Goal: Task Accomplishment & Management: Manage account settings

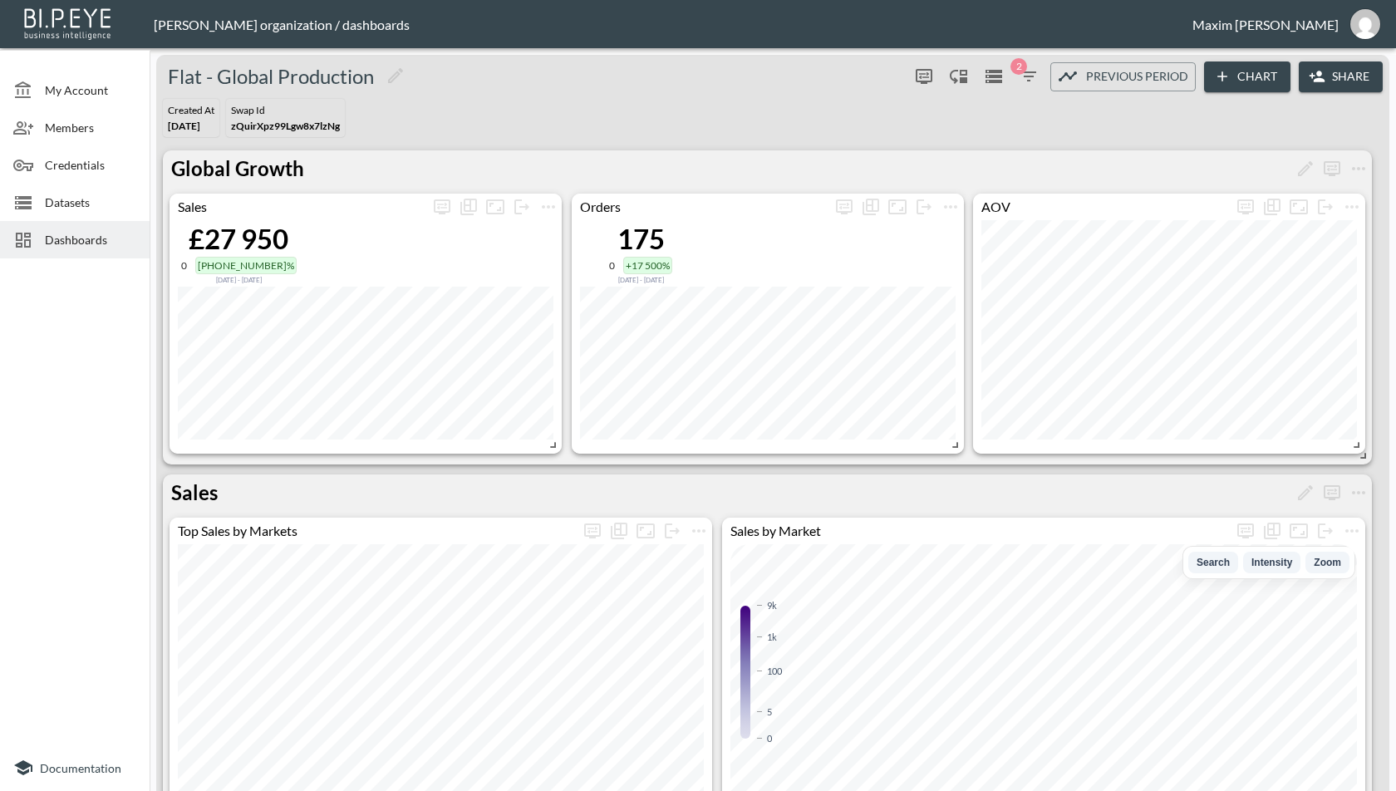
click at [57, 245] on span "Dashboards" at bounding box center [90, 239] width 91 height 17
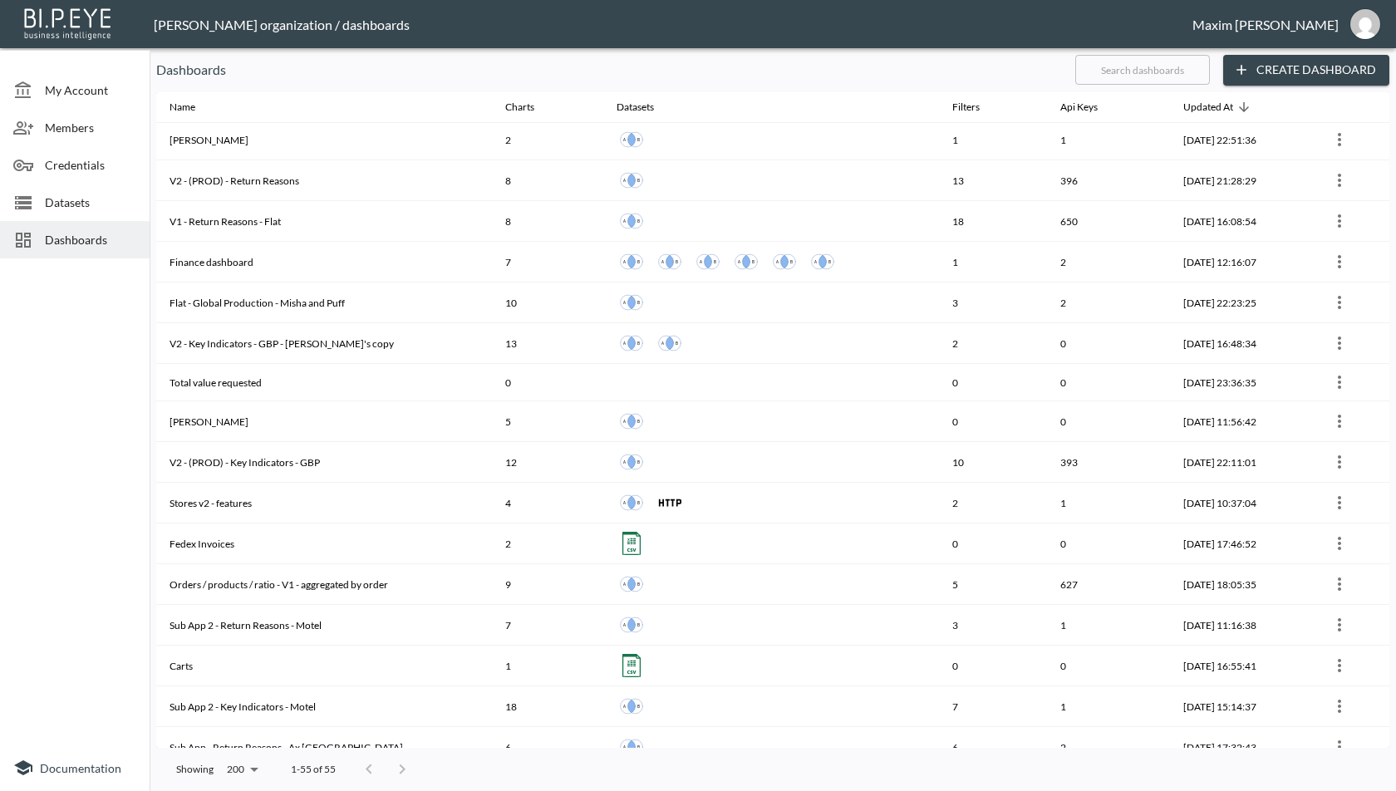
scroll to position [635, 0]
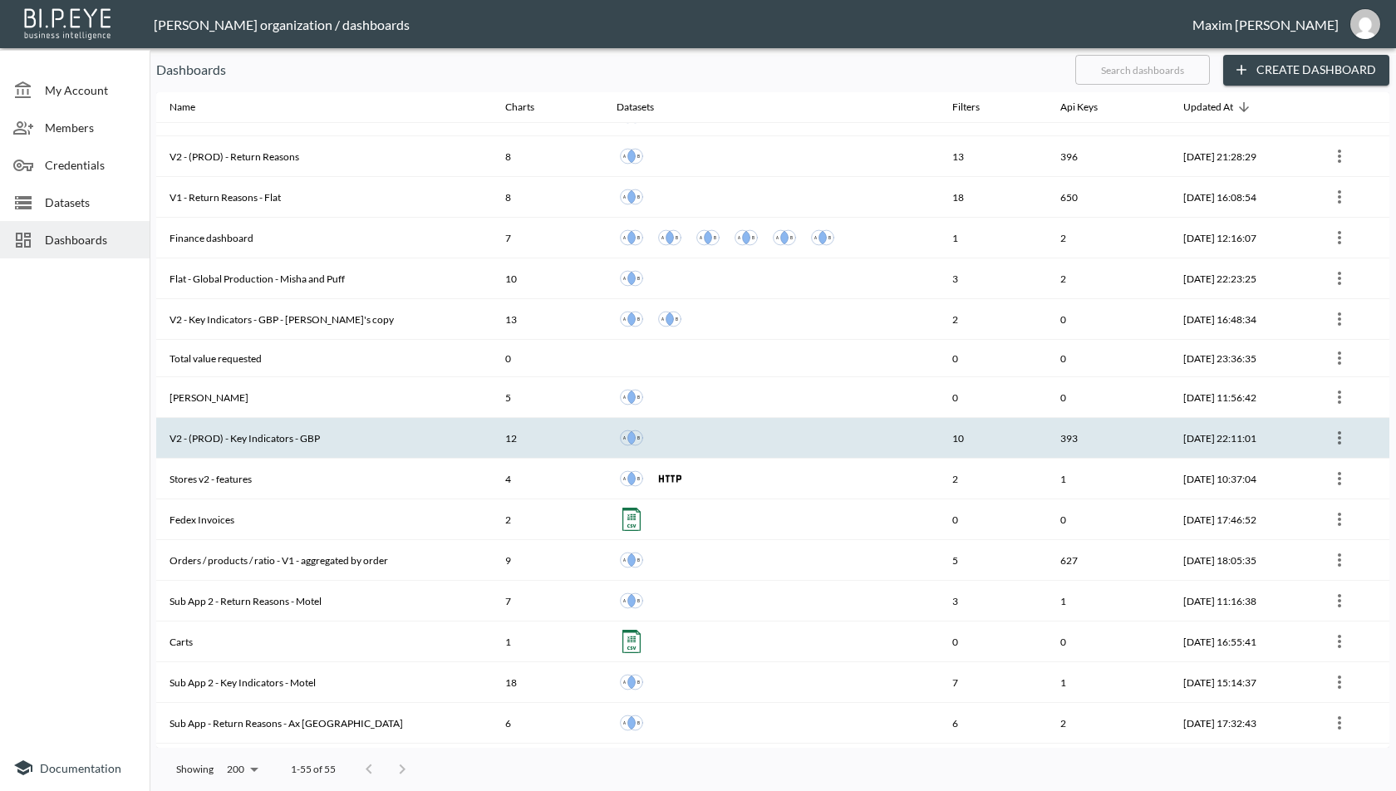
click at [285, 425] on th "V2 - (PROD) - Key Indicators - GBP" at bounding box center [324, 438] width 336 height 41
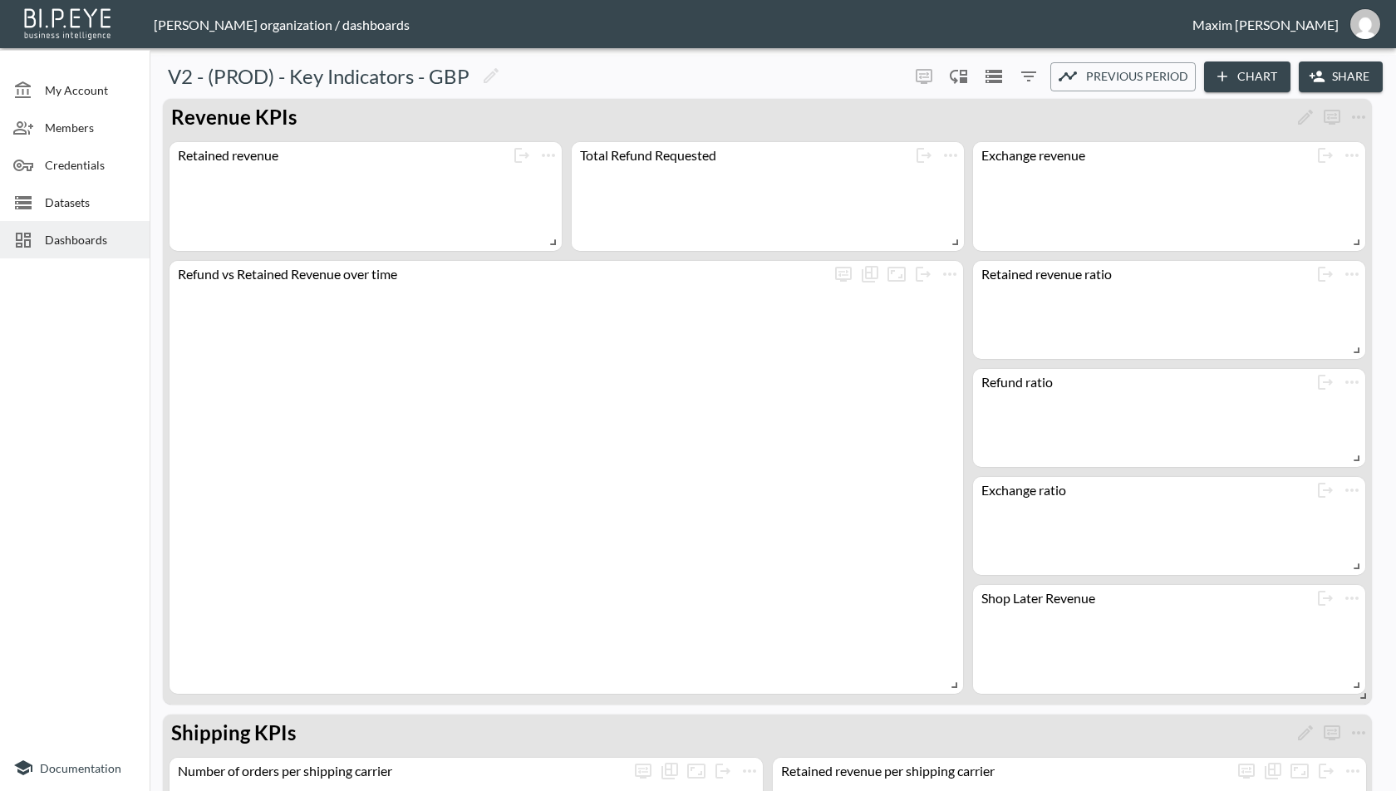
click at [1315, 82] on icon "button" at bounding box center [1317, 76] width 17 height 17
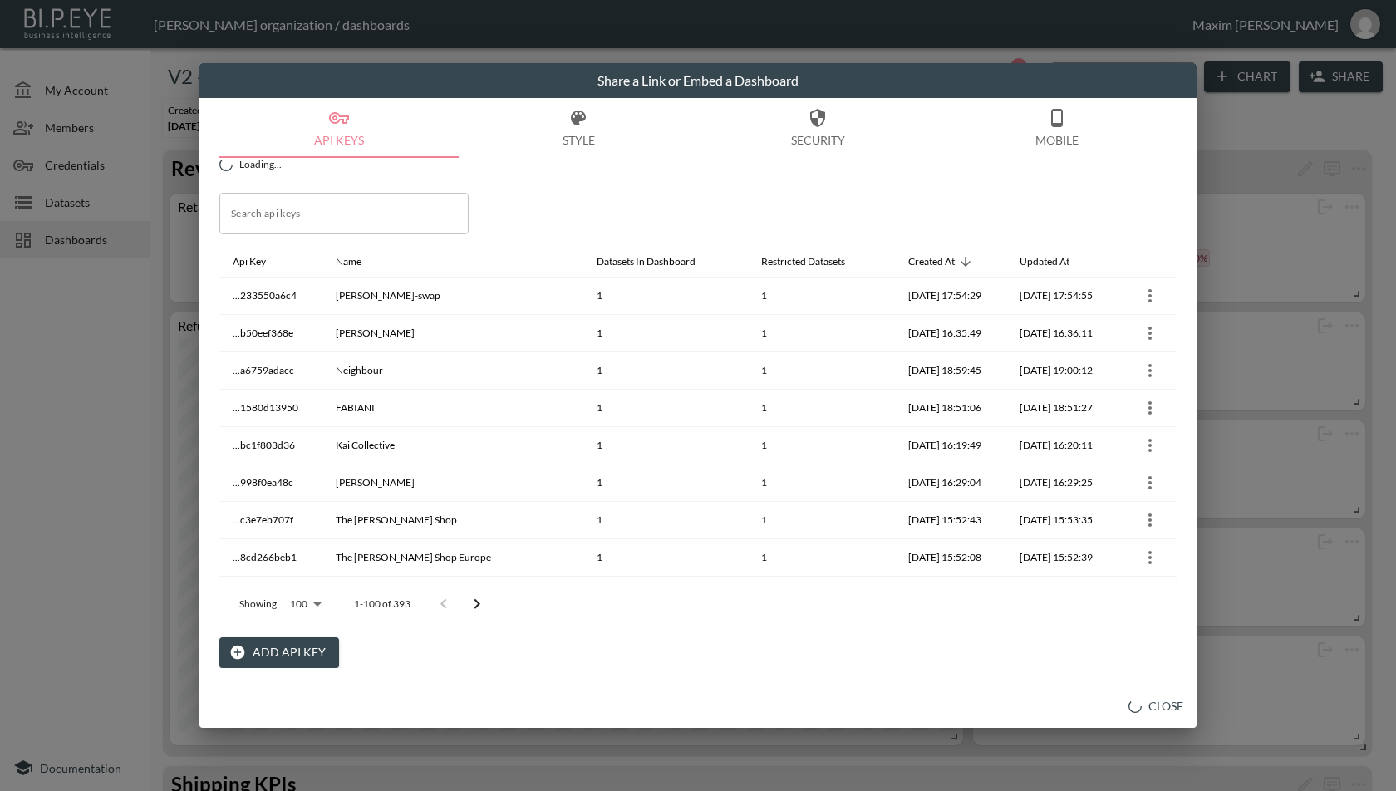
click at [418, 209] on input "Search api keys" at bounding box center [343, 214] width 249 height 42
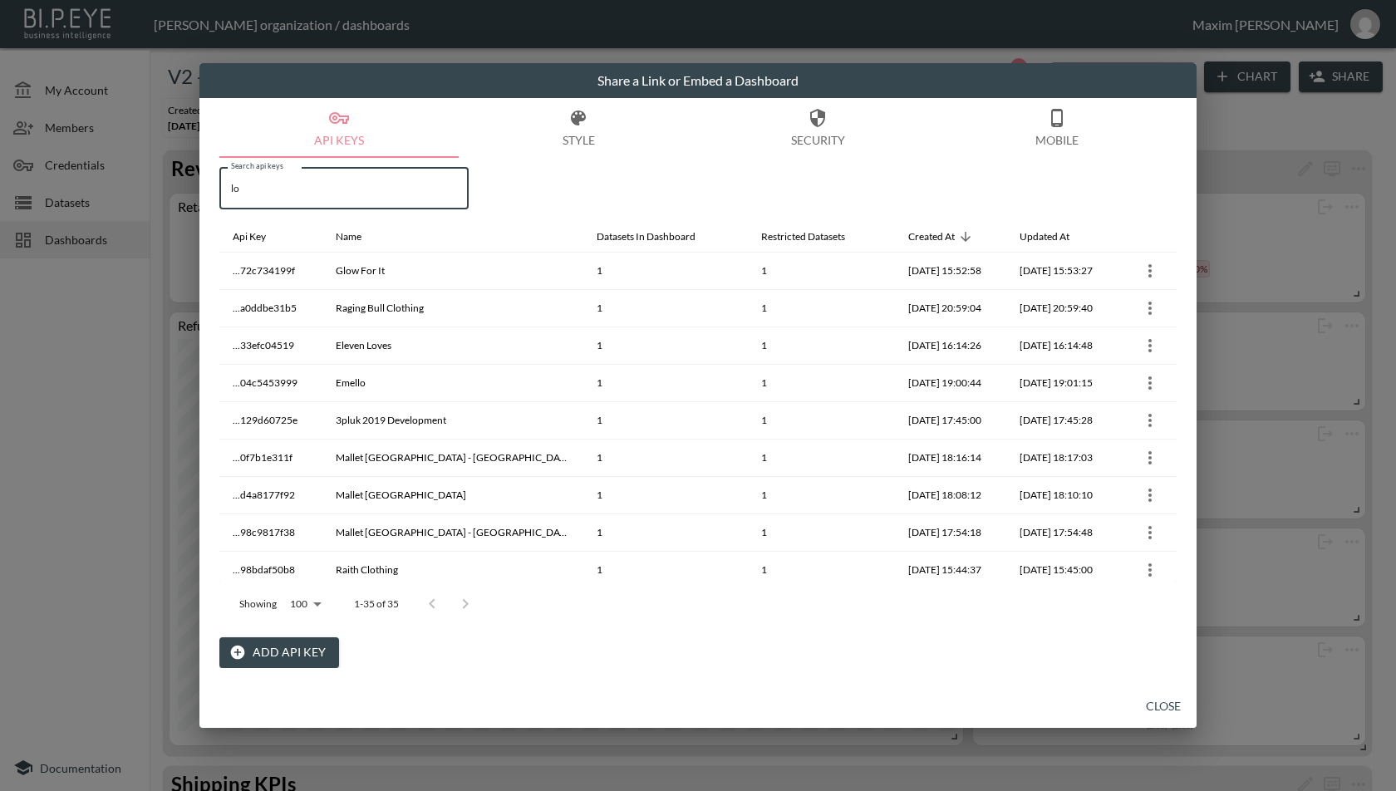
type input "l"
paste input "LØCI"
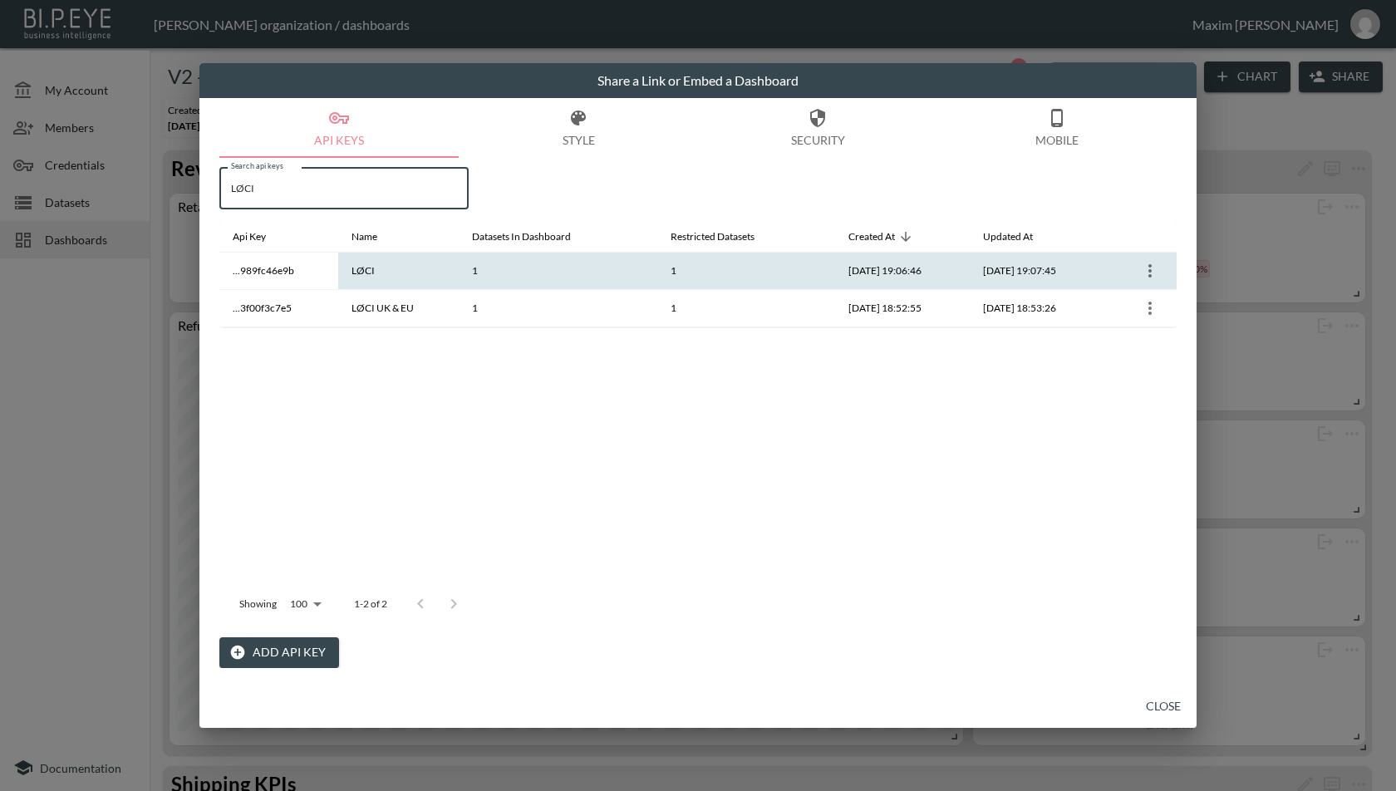
type input "LØCI"
click at [1153, 266] on icon "more" at bounding box center [1150, 271] width 20 height 20
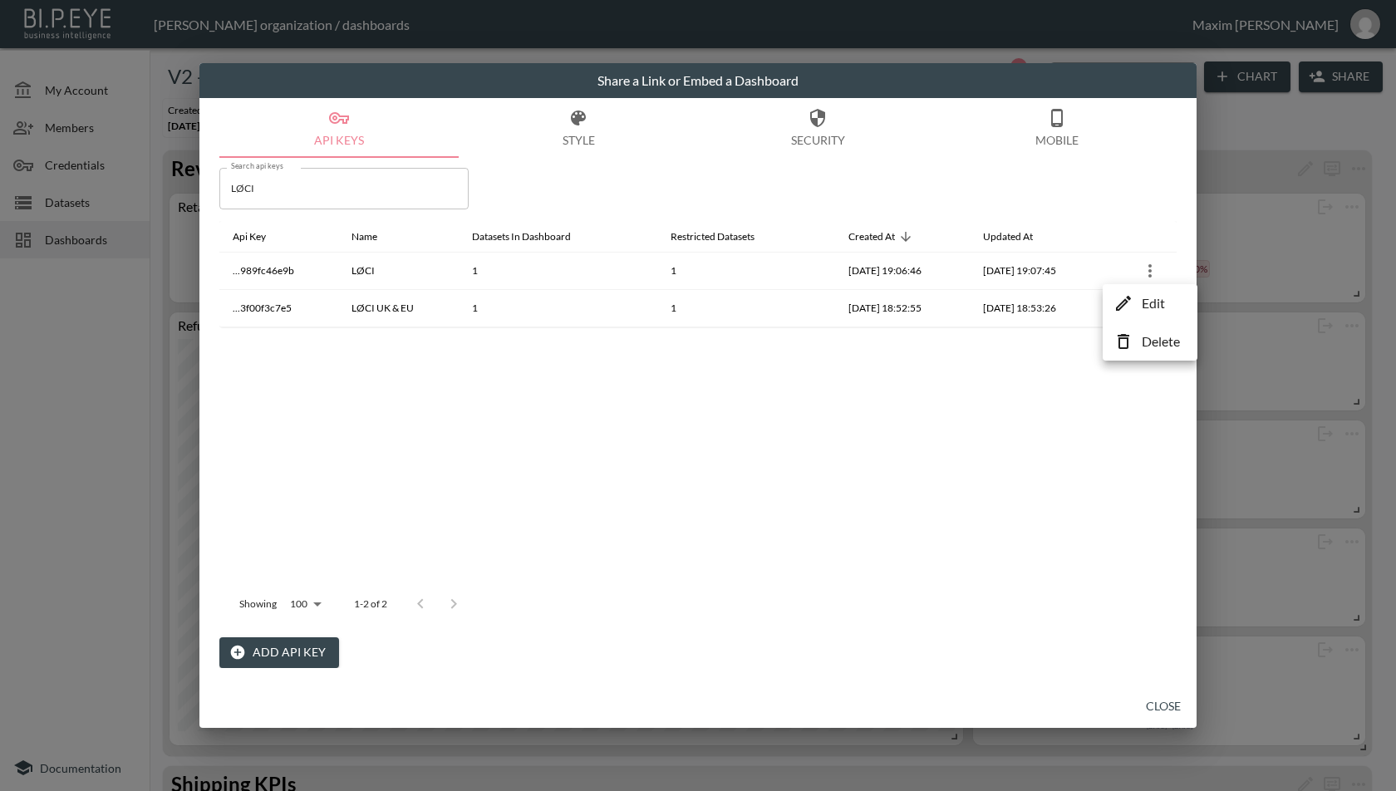
click at [1147, 295] on p "Edit" at bounding box center [1153, 303] width 23 height 20
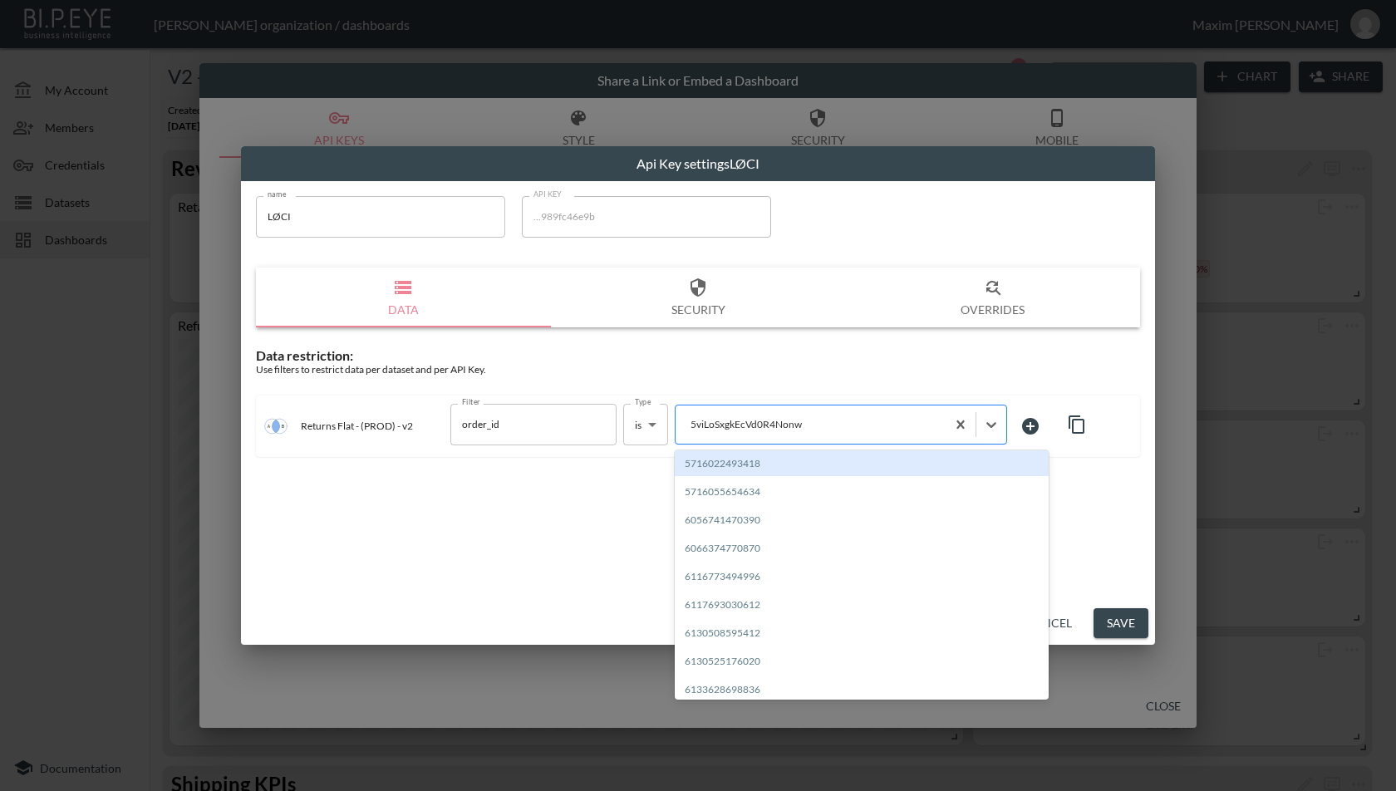
click at [834, 433] on div "5viLoSxgkEcVd0R4Nonw" at bounding box center [811, 424] width 270 height 22
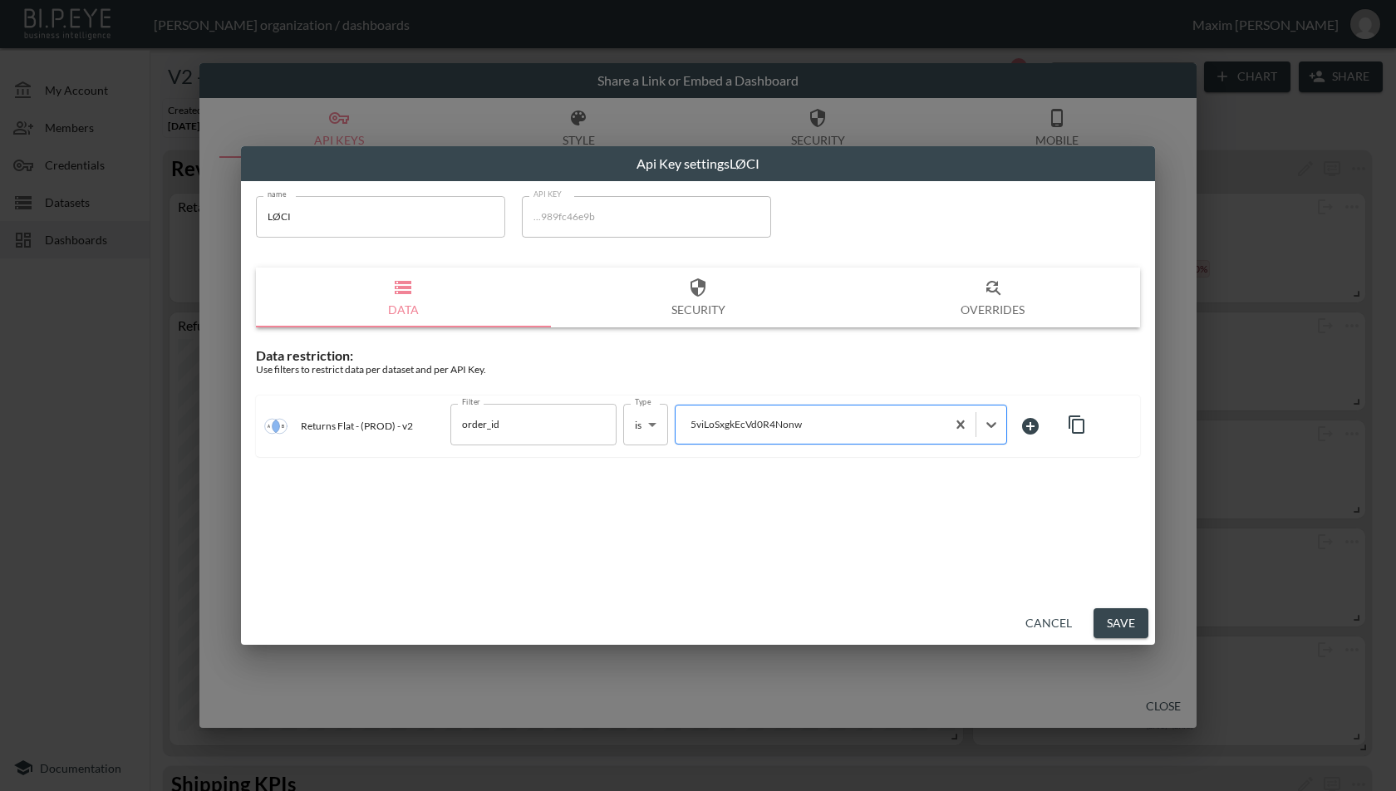
click at [834, 433] on div "5viLoSxgkEcVd0R4Nonw" at bounding box center [811, 424] width 270 height 22
click at [822, 420] on div at bounding box center [810, 424] width 253 height 16
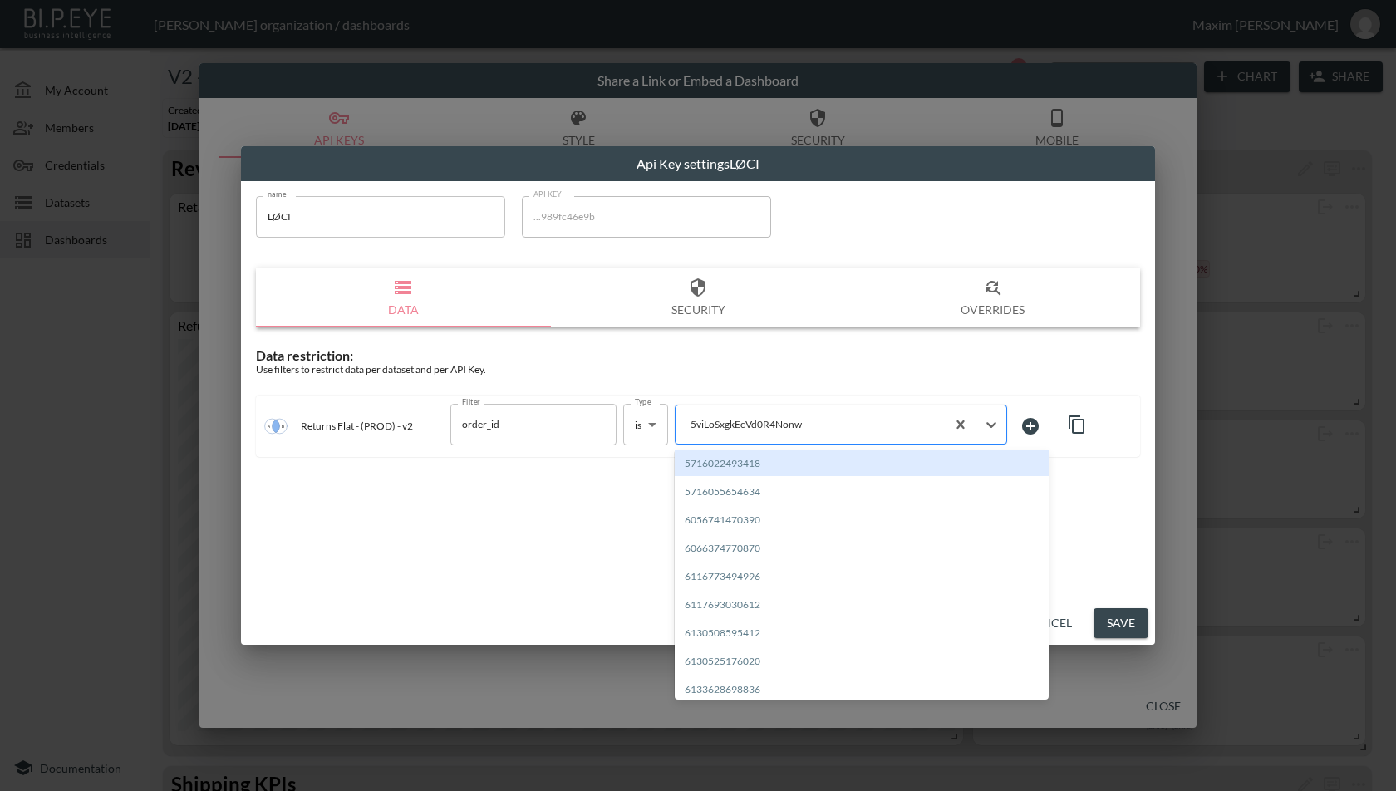
click at [822, 420] on div at bounding box center [810, 424] width 253 height 16
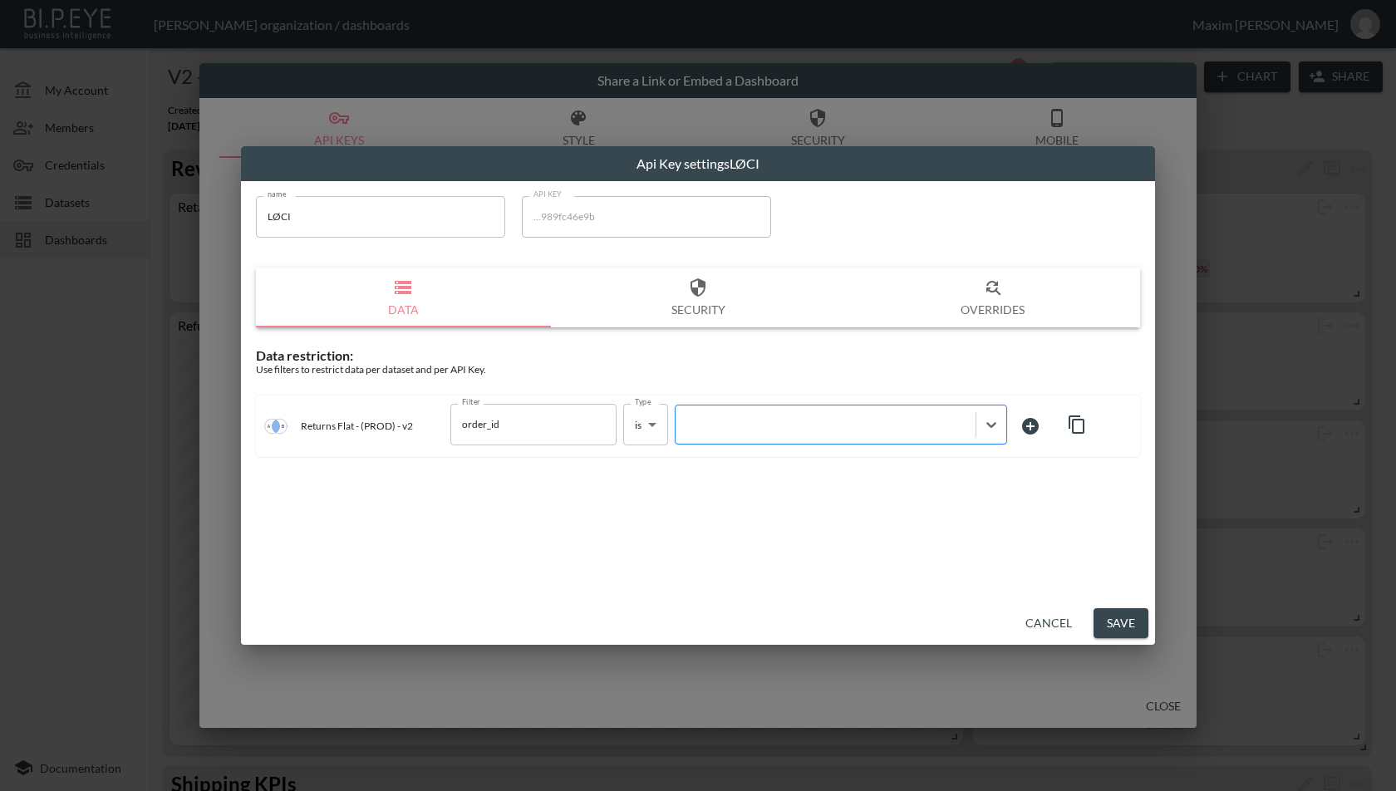
paste input "5viLoSxgkEcVd0R4Nonw"
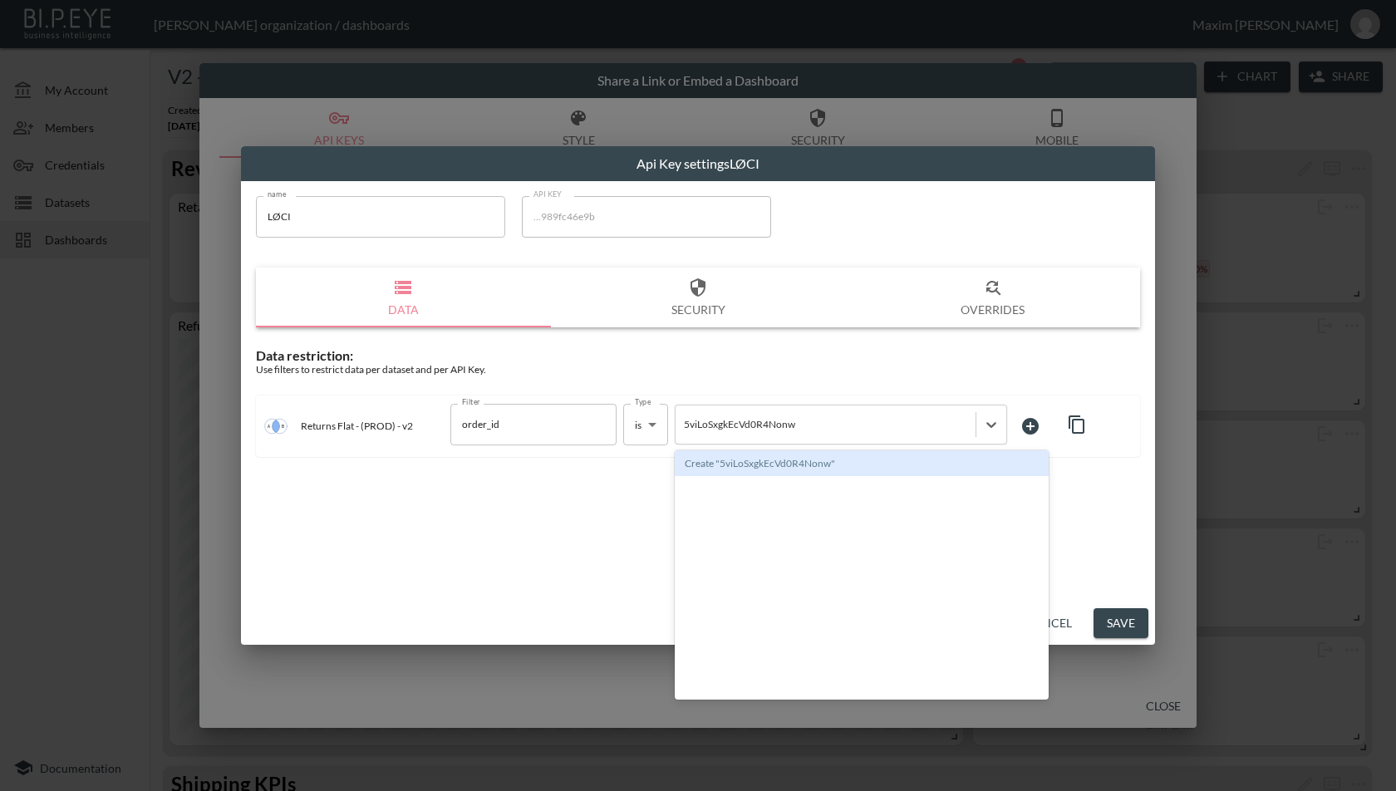
type input "5viLoSxgkEcVd0R4Nonw"
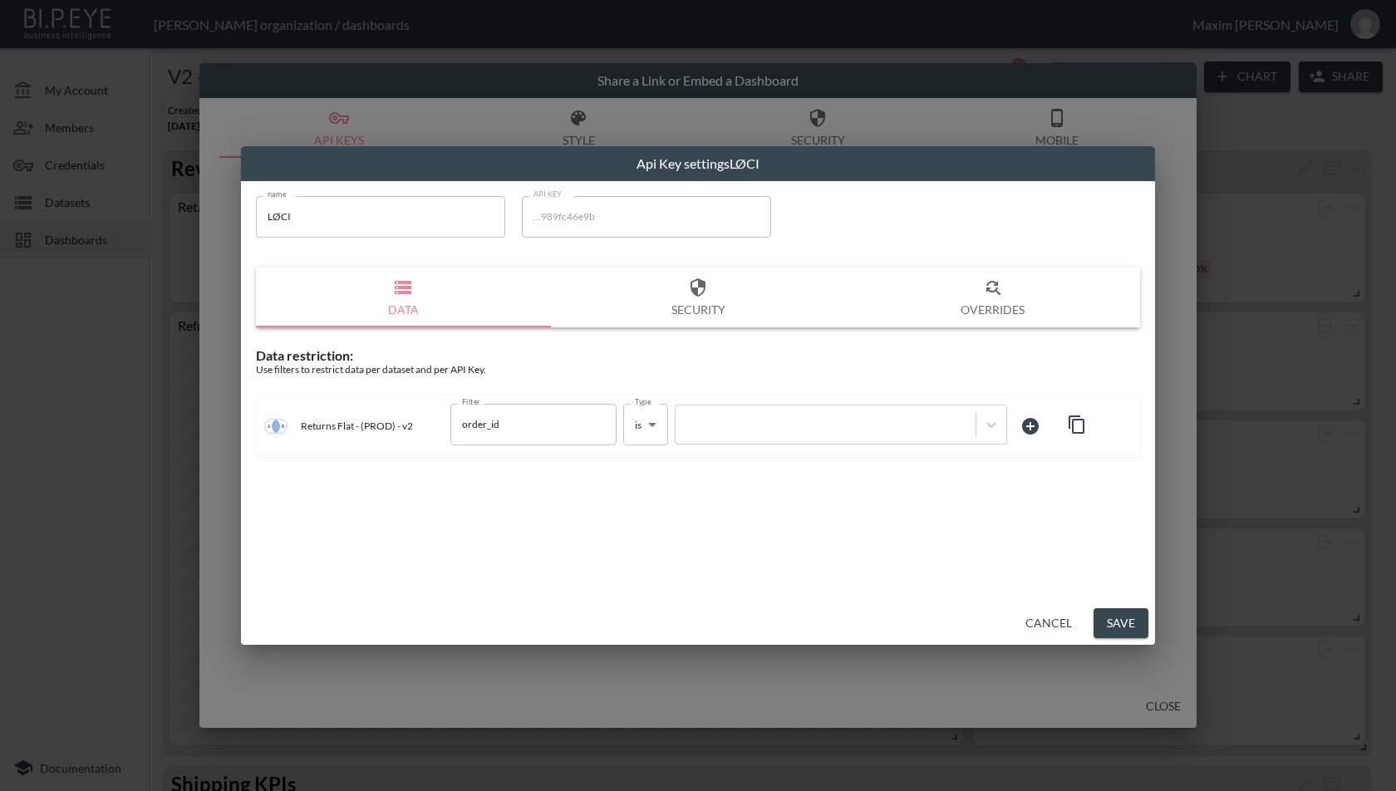
click at [1119, 523] on div "name LØCI name API KEY ...989fc46e9b API KEY Data Security Overrides Data restr…" at bounding box center [698, 391] width 914 height 421
click at [777, 431] on div at bounding box center [826, 424] width 300 height 22
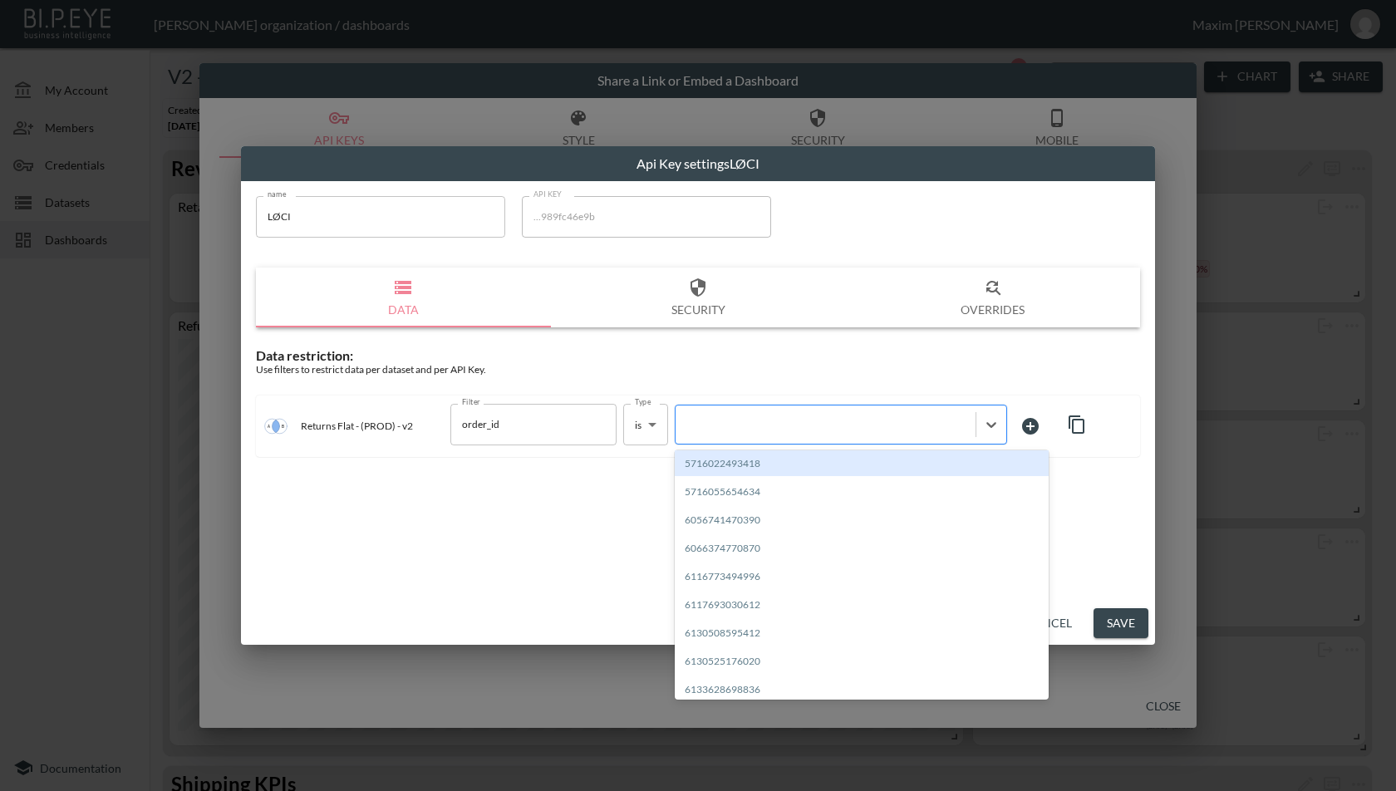
paste input "5viLoSxgkEcVd0R4Nonw"
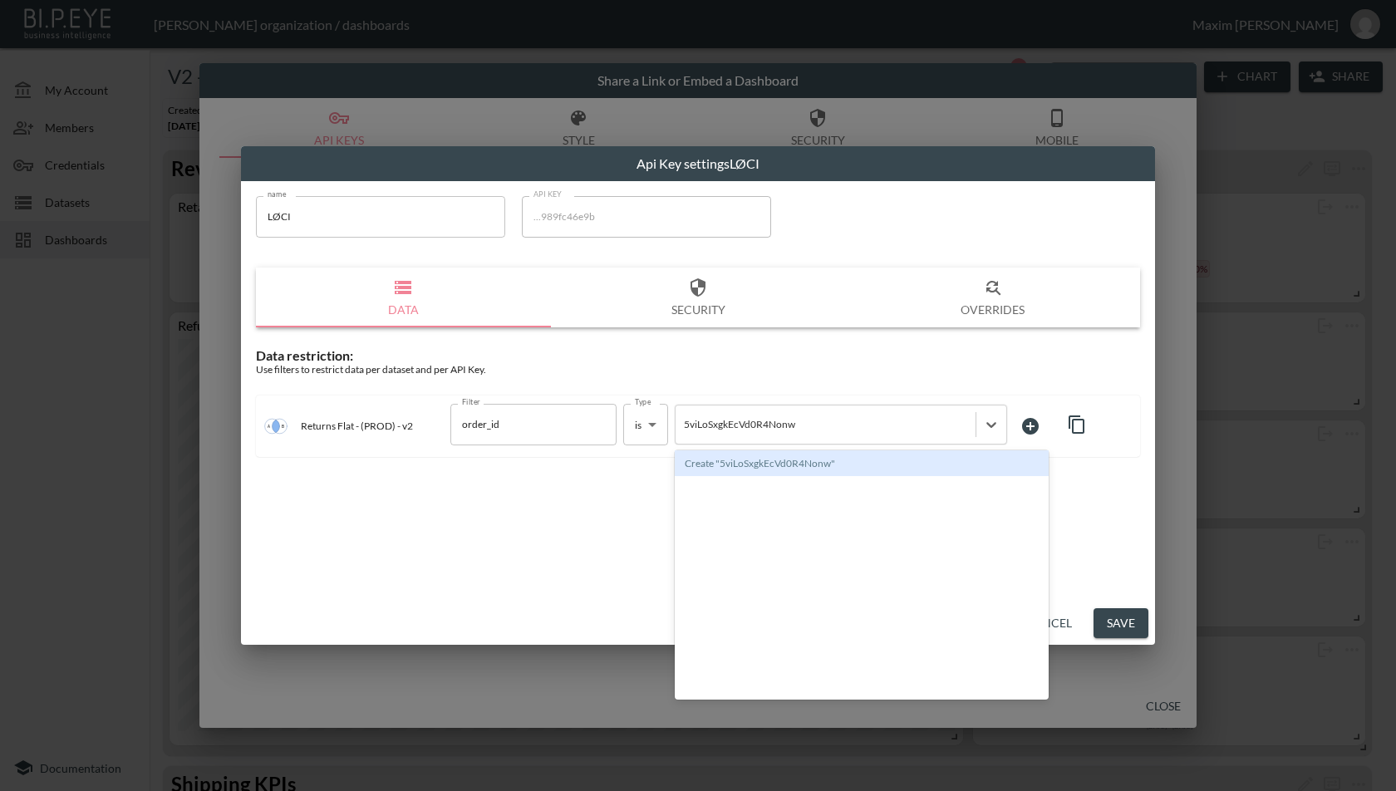
type input "5viLoSxgkEcVd0R4Nonw"
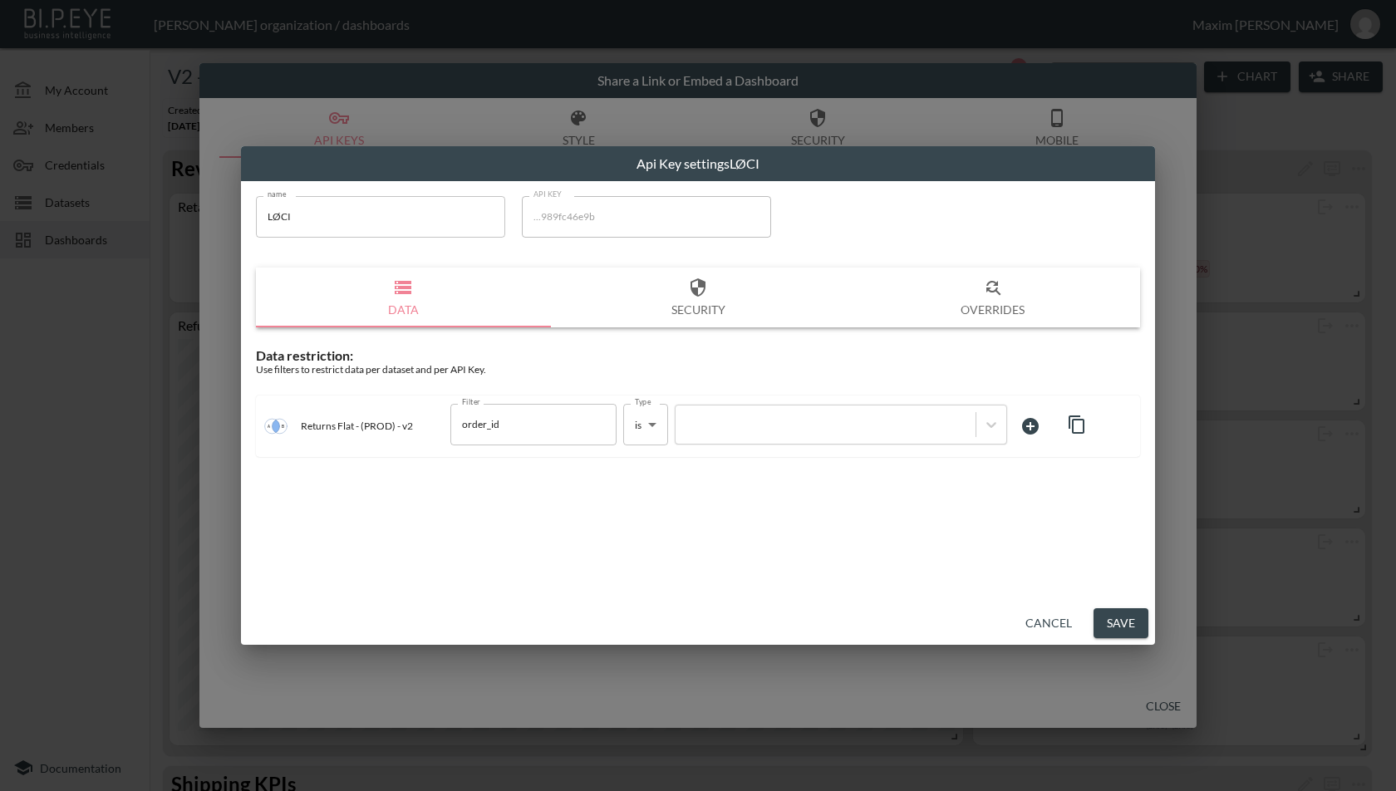
click at [563, 504] on div "name LØCI name API KEY ...989fc46e9b API KEY Data Security Overrides Data restr…" at bounding box center [698, 391] width 914 height 421
click at [785, 405] on div at bounding box center [841, 425] width 332 height 40
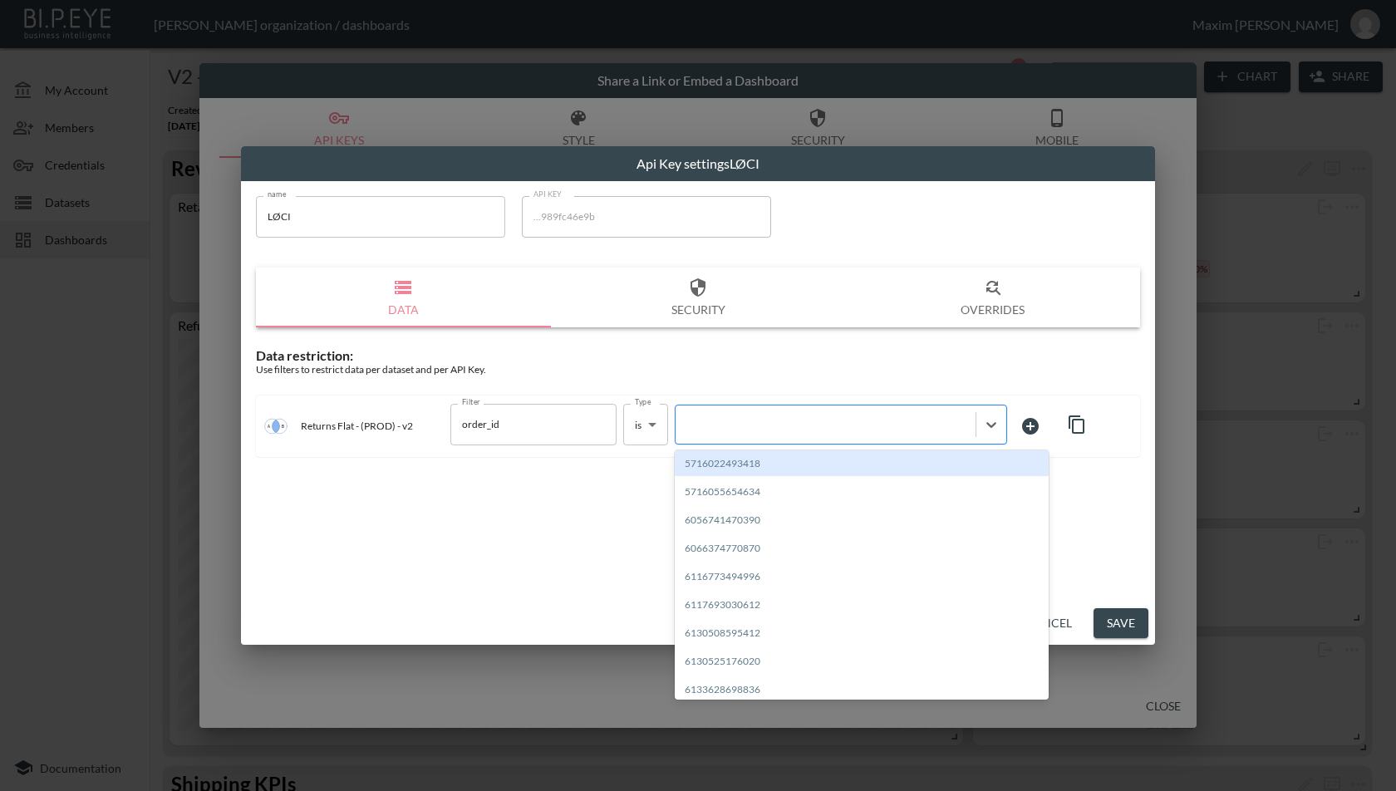
paste input "5viLoSxgkEcVd0R4Nonw"
type input "5viLoSxgkEcVd0R4Nonw"
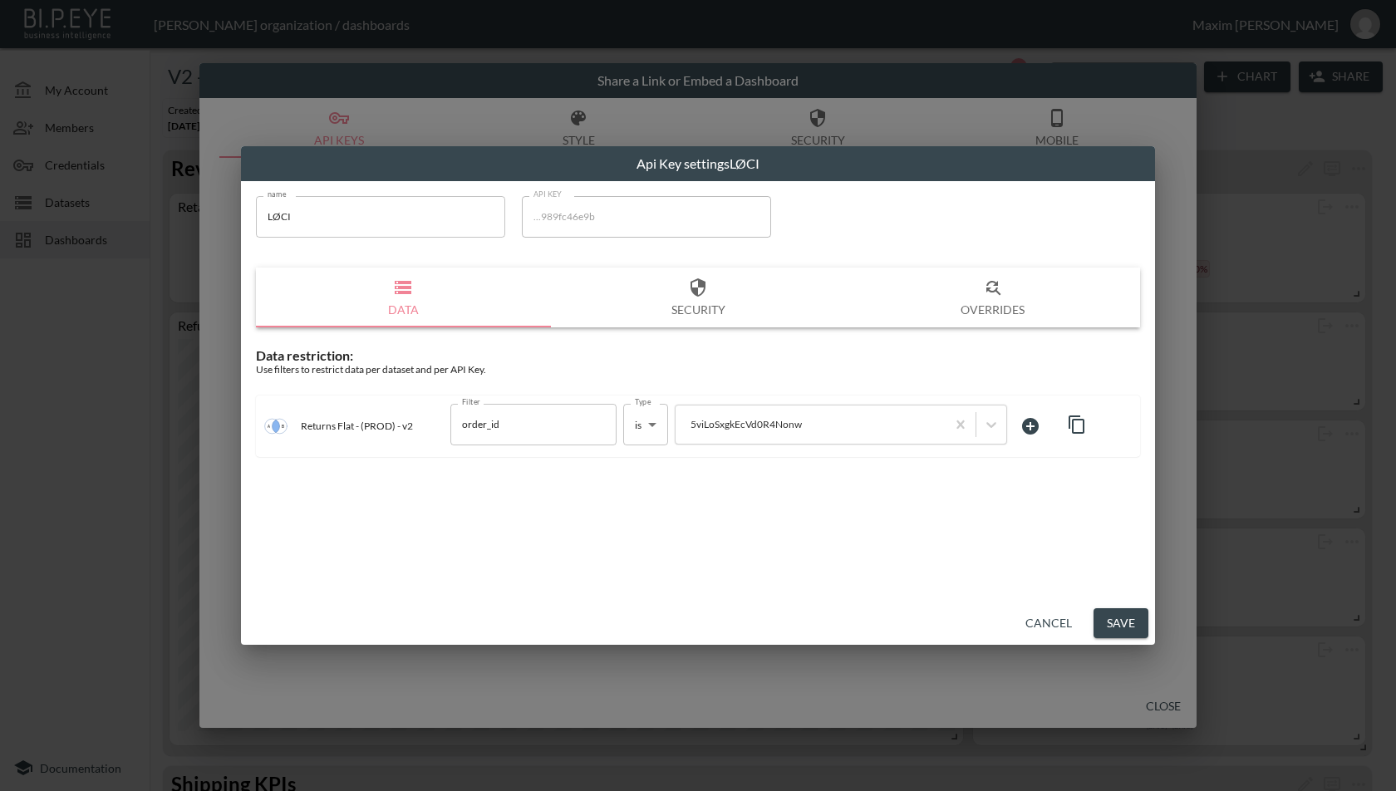
click at [711, 476] on div "name LØCI name API KEY ...989fc46e9b API KEY Data Security Overrides Data restr…" at bounding box center [698, 391] width 914 height 421
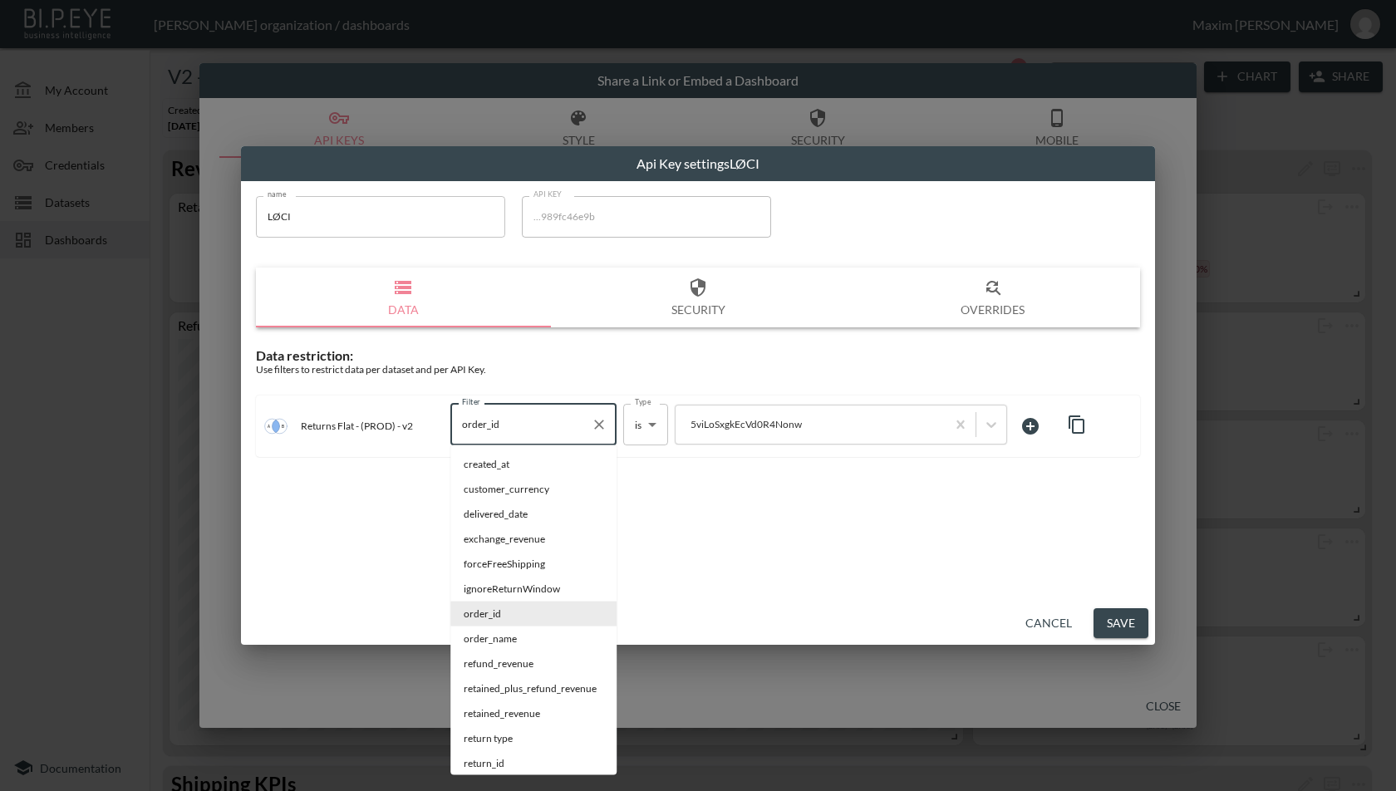
click at [542, 435] on input "order_id" at bounding box center [521, 424] width 126 height 27
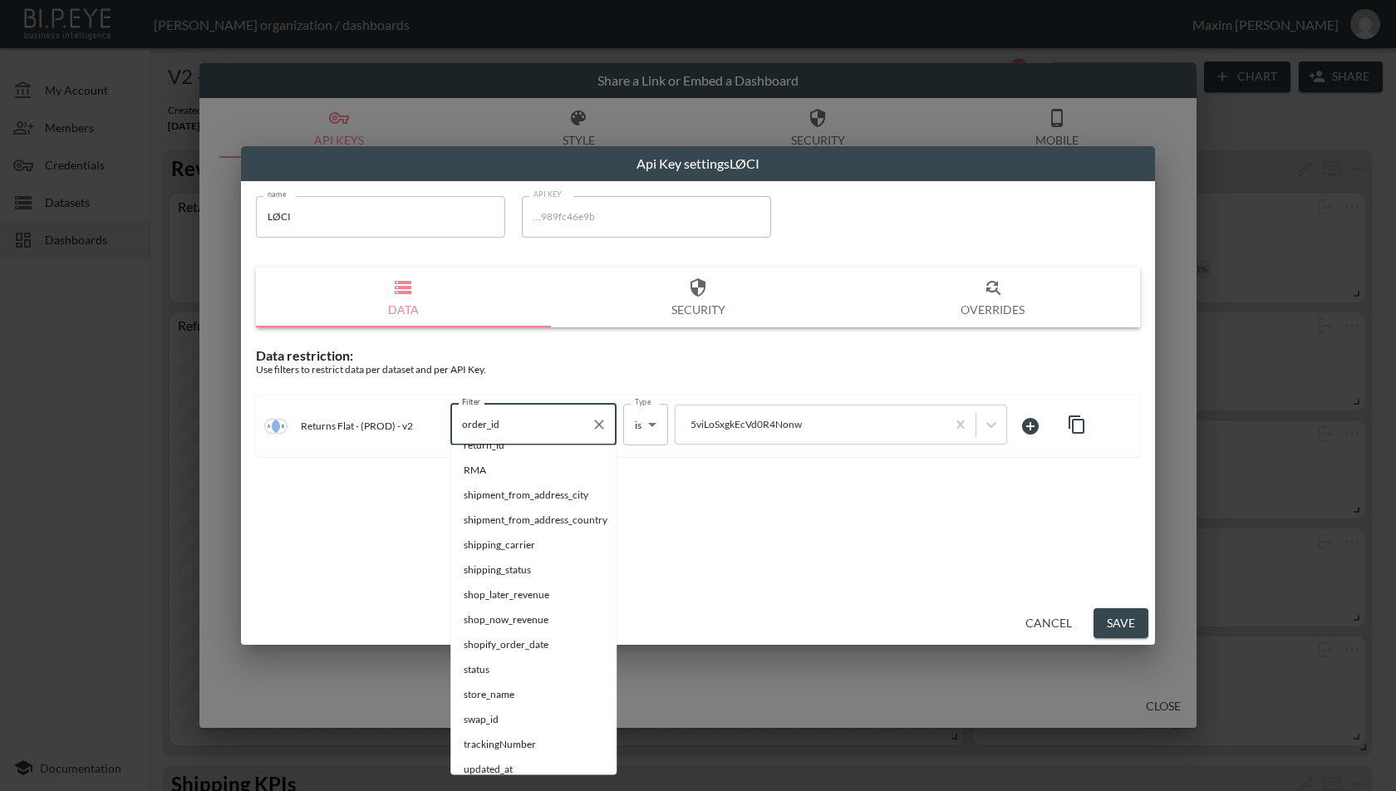
scroll to position [326, 0]
click at [484, 716] on span "swap_id" at bounding box center [534, 712] width 140 height 15
type input "swap_id"
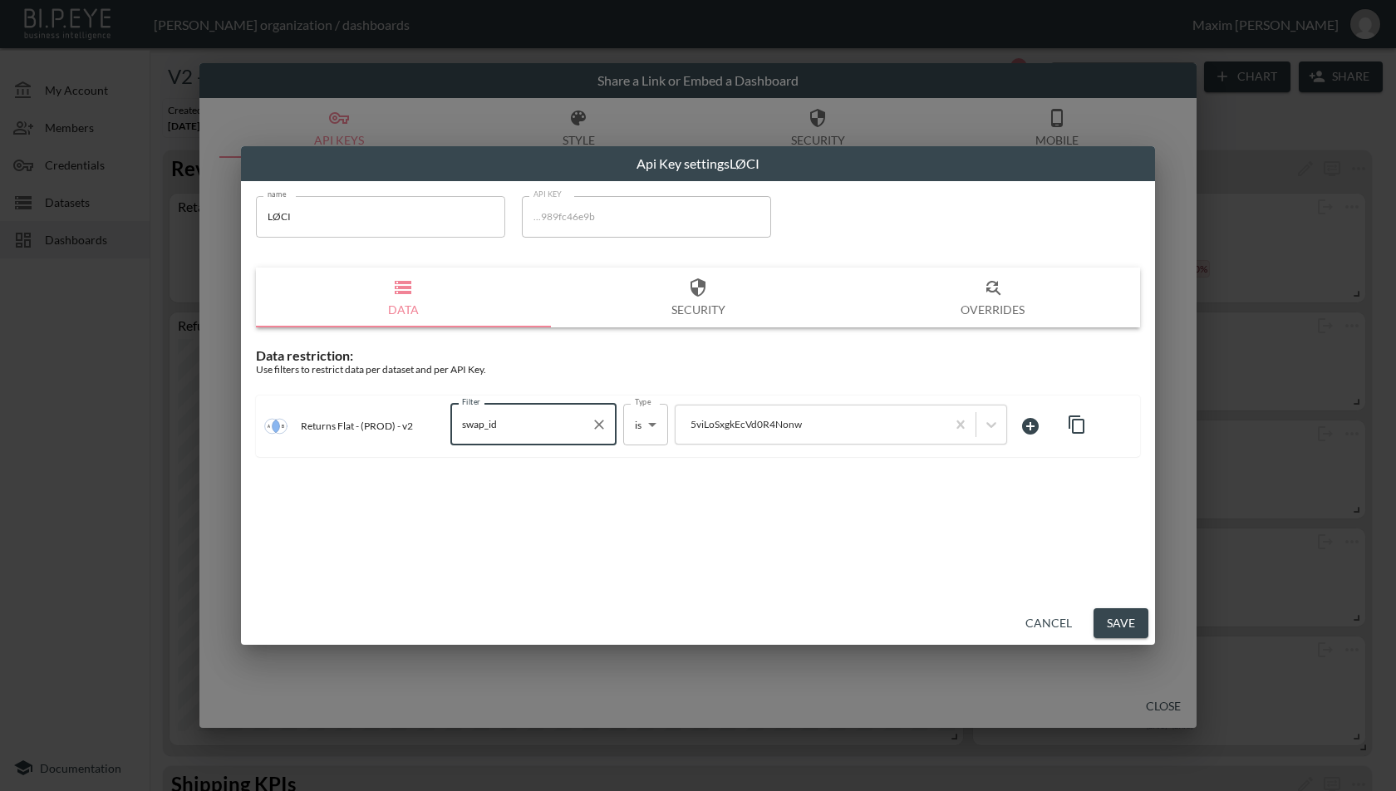
click at [1117, 629] on button "Save" at bounding box center [1121, 623] width 55 height 31
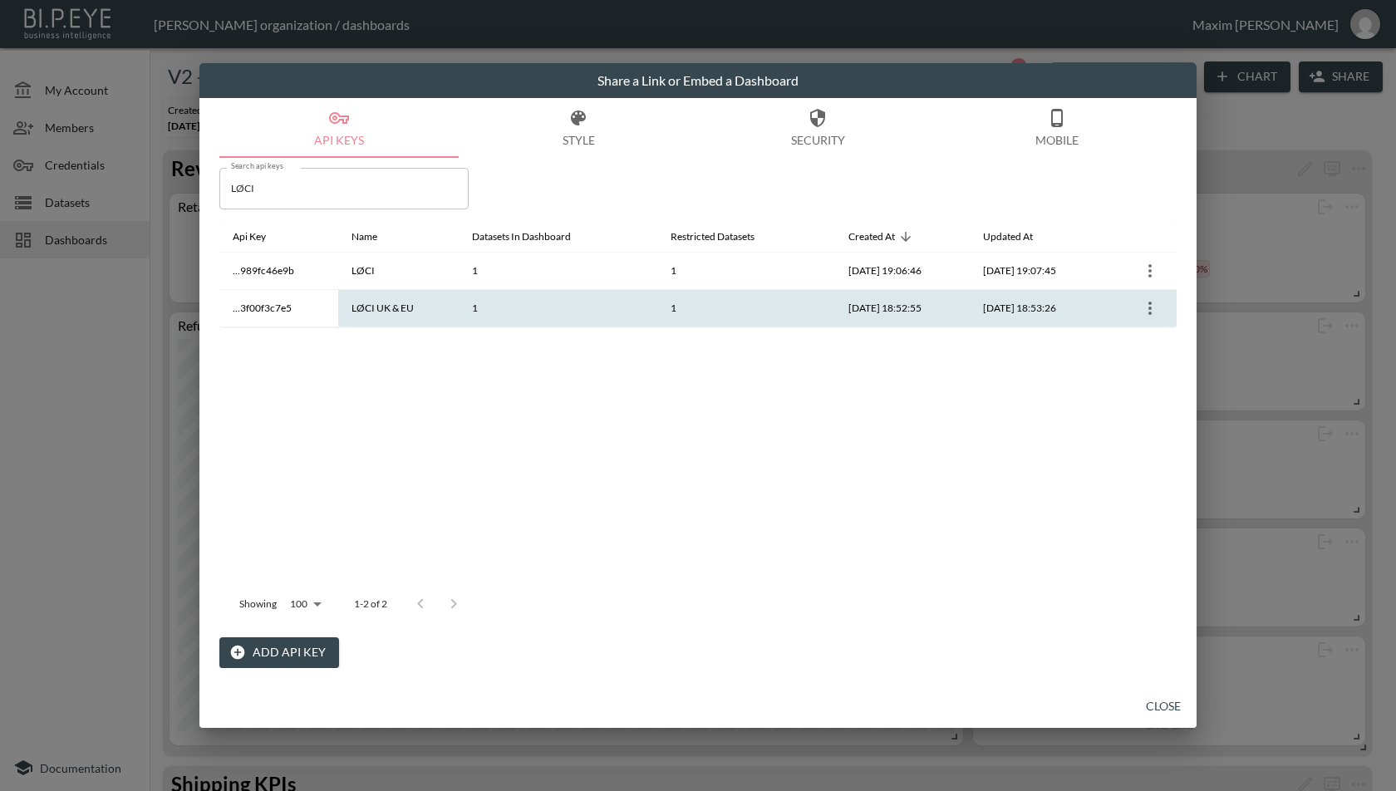
click at [395, 318] on th "LØCI UK & EU" at bounding box center [398, 308] width 121 height 37
click at [1158, 312] on icon "more" at bounding box center [1150, 308] width 20 height 20
click at [1149, 336] on p "Edit" at bounding box center [1153, 340] width 23 height 20
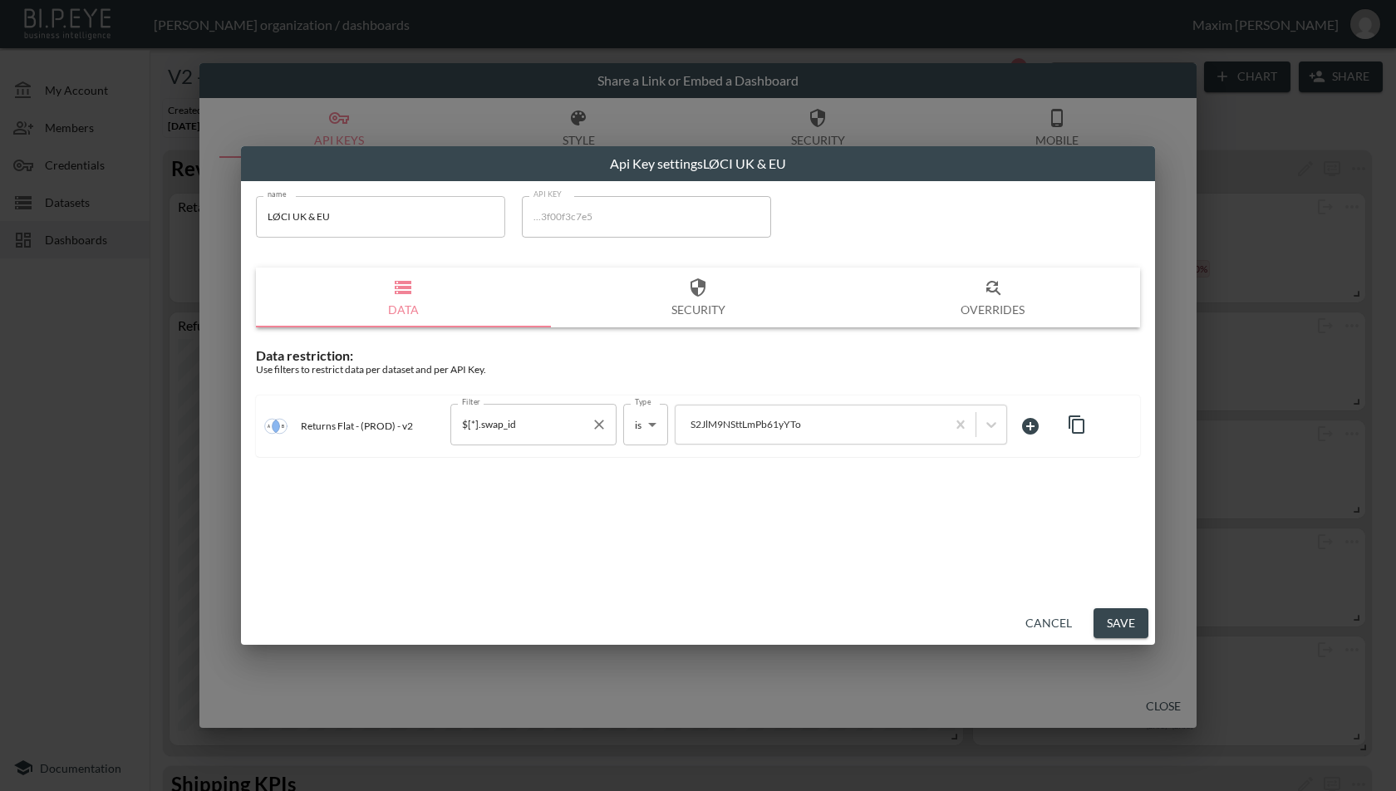
click at [549, 440] on div "$[*].swap_id Filter" at bounding box center [533, 425] width 166 height 42
click at [601, 423] on icon "Clear" at bounding box center [599, 424] width 17 height 17
click at [528, 440] on div "Filter" at bounding box center [533, 425] width 166 height 42
type input "swap"
click at [632, 429] on icon at bounding box center [640, 426] width 20 height 20
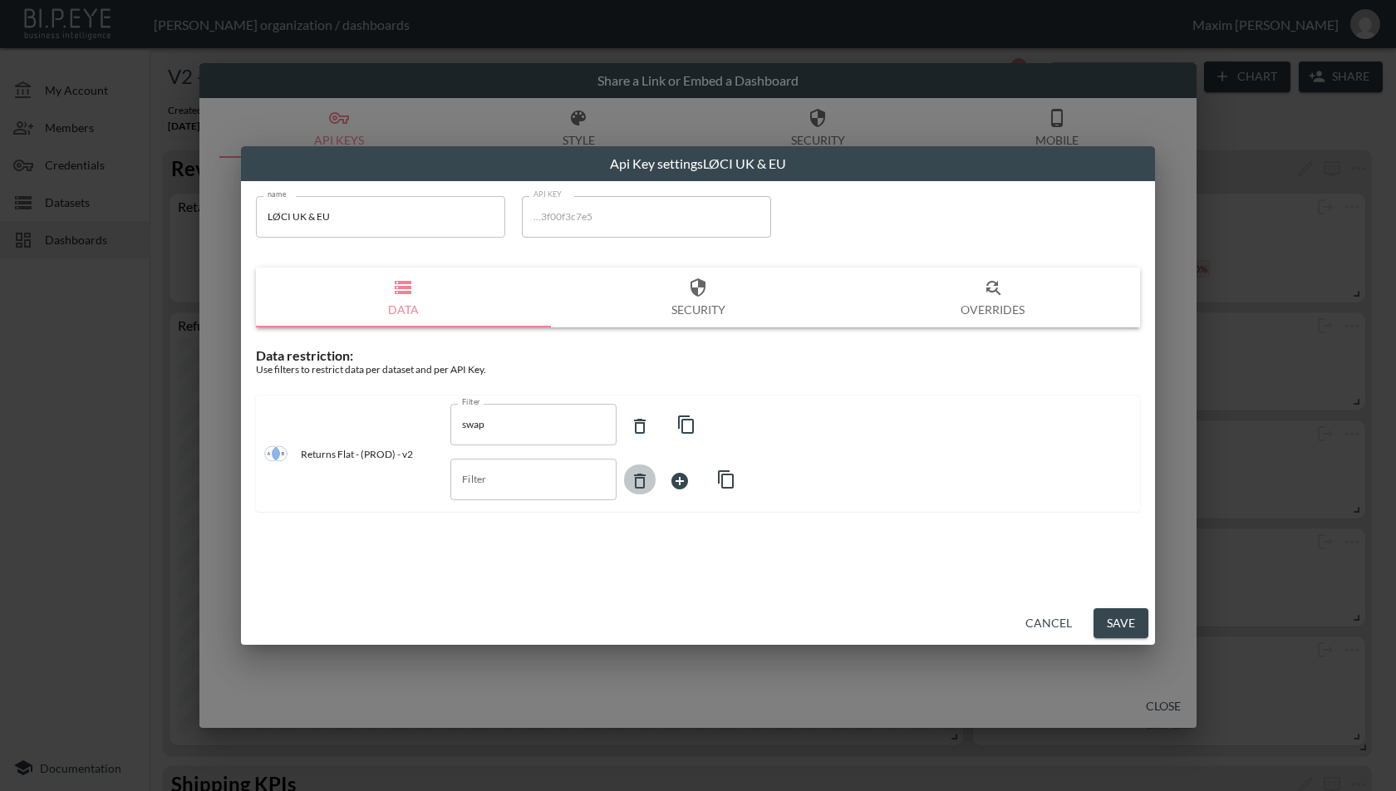
click at [637, 482] on icon at bounding box center [640, 481] width 20 height 20
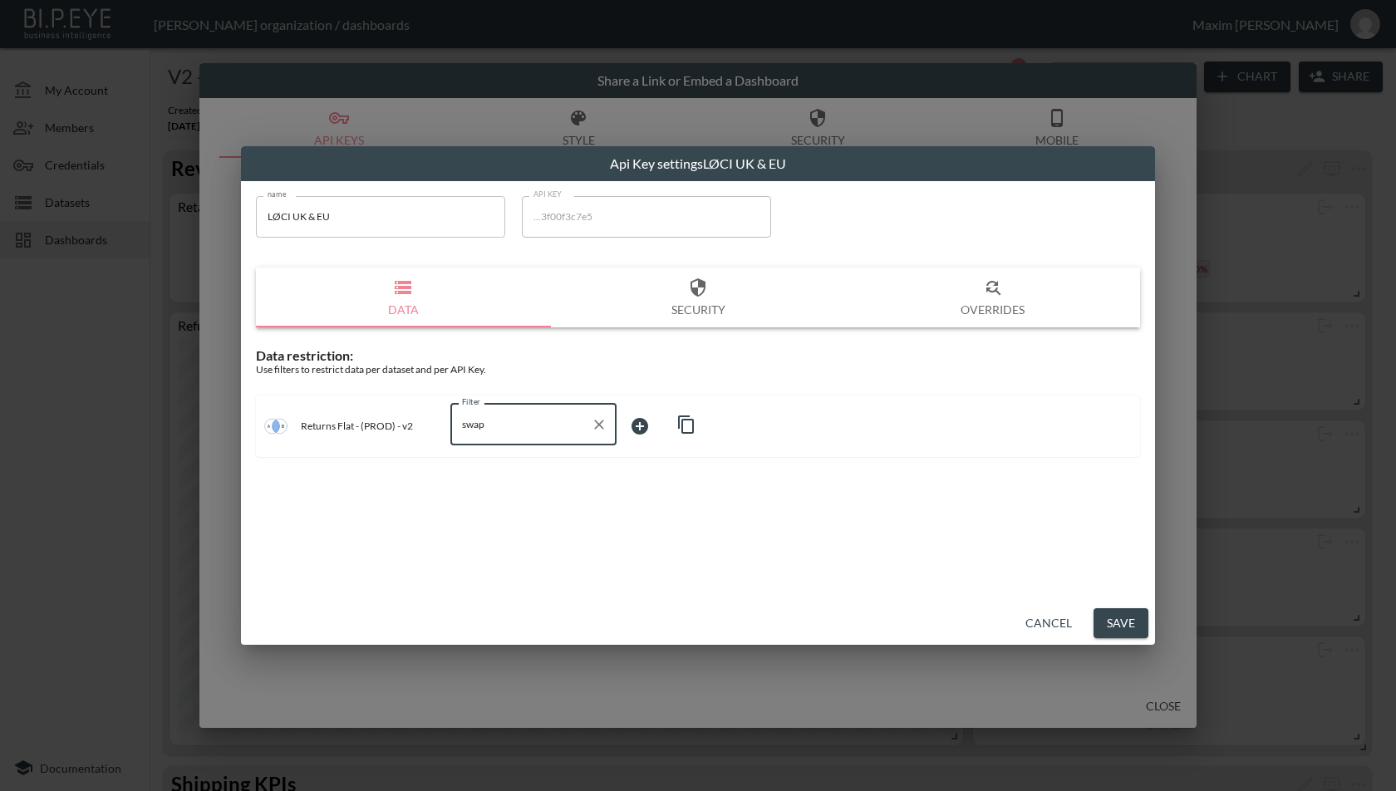
click at [504, 427] on input "swap" at bounding box center [521, 424] width 126 height 27
click at [607, 421] on icon "Clear" at bounding box center [599, 424] width 17 height 17
type input "i"
click at [1069, 625] on button "Cancel" at bounding box center [1049, 623] width 60 height 31
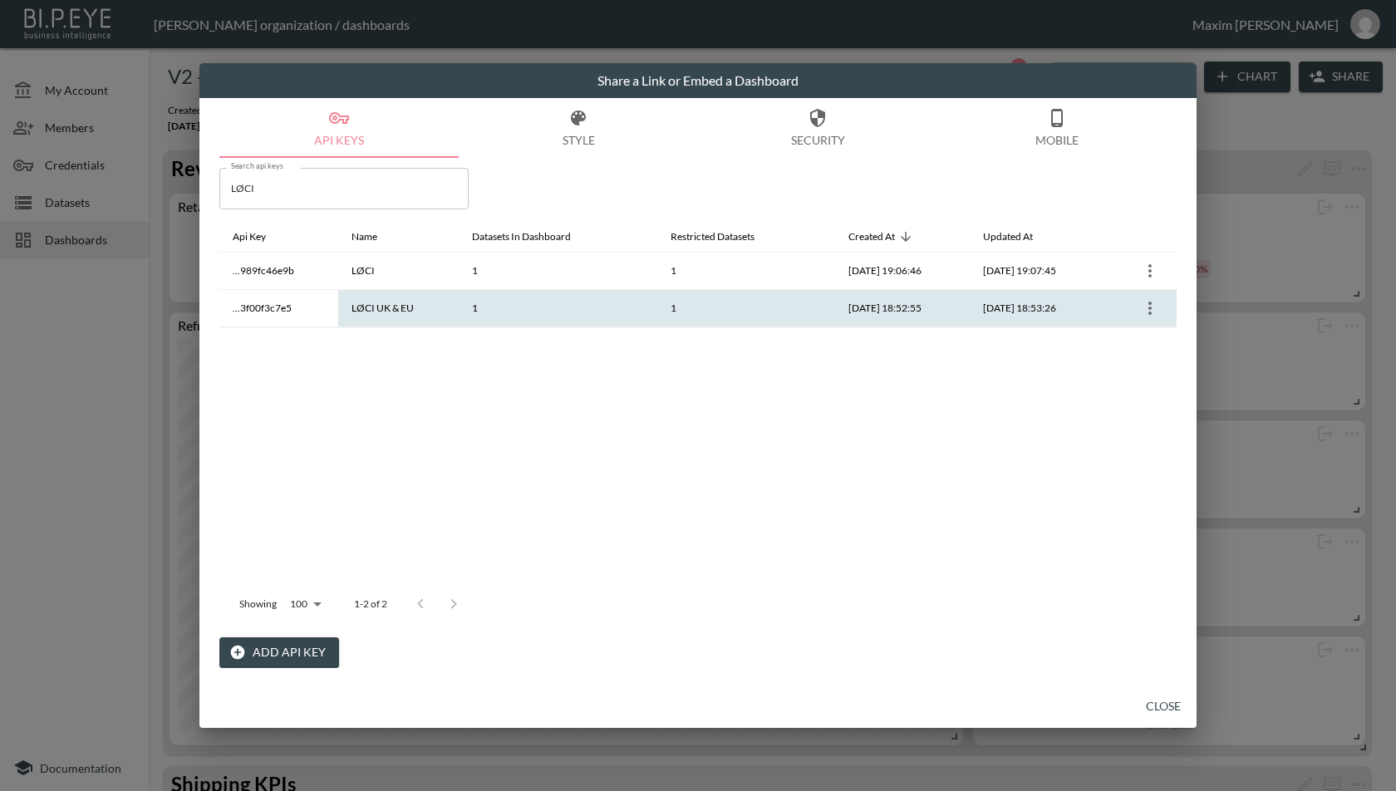
click at [1149, 312] on icon "more" at bounding box center [1150, 308] width 3 height 13
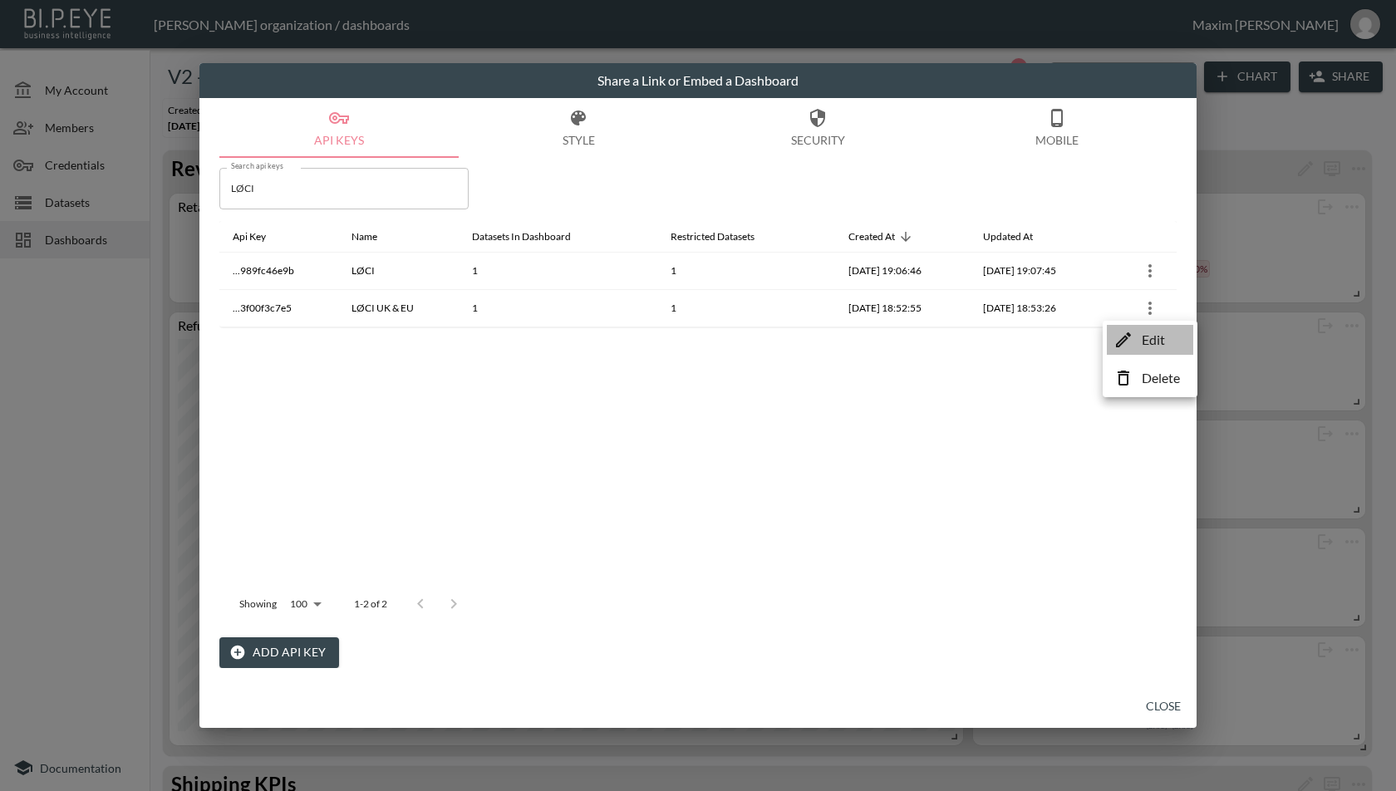
click at [1134, 343] on li "Edit" at bounding box center [1150, 340] width 86 height 30
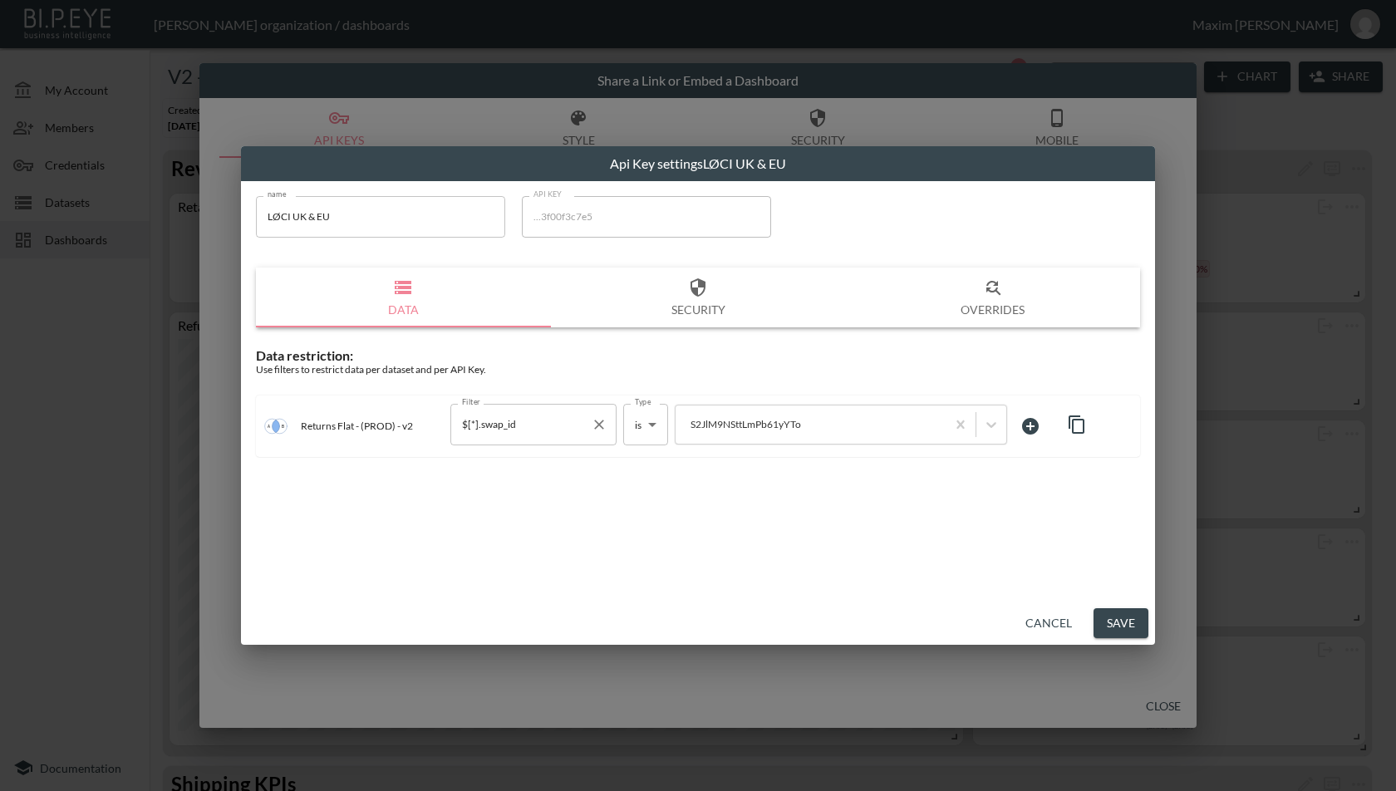
click at [478, 427] on input "$[*].swap_id" at bounding box center [521, 424] width 126 height 27
type input "swap_id"
click at [627, 520] on div "name LØCI UK & EU name API KEY ...3f00f3c7e5 API KEY Data Security Overrides Da…" at bounding box center [698, 391] width 914 height 421
click at [1110, 617] on button "Save" at bounding box center [1121, 623] width 55 height 31
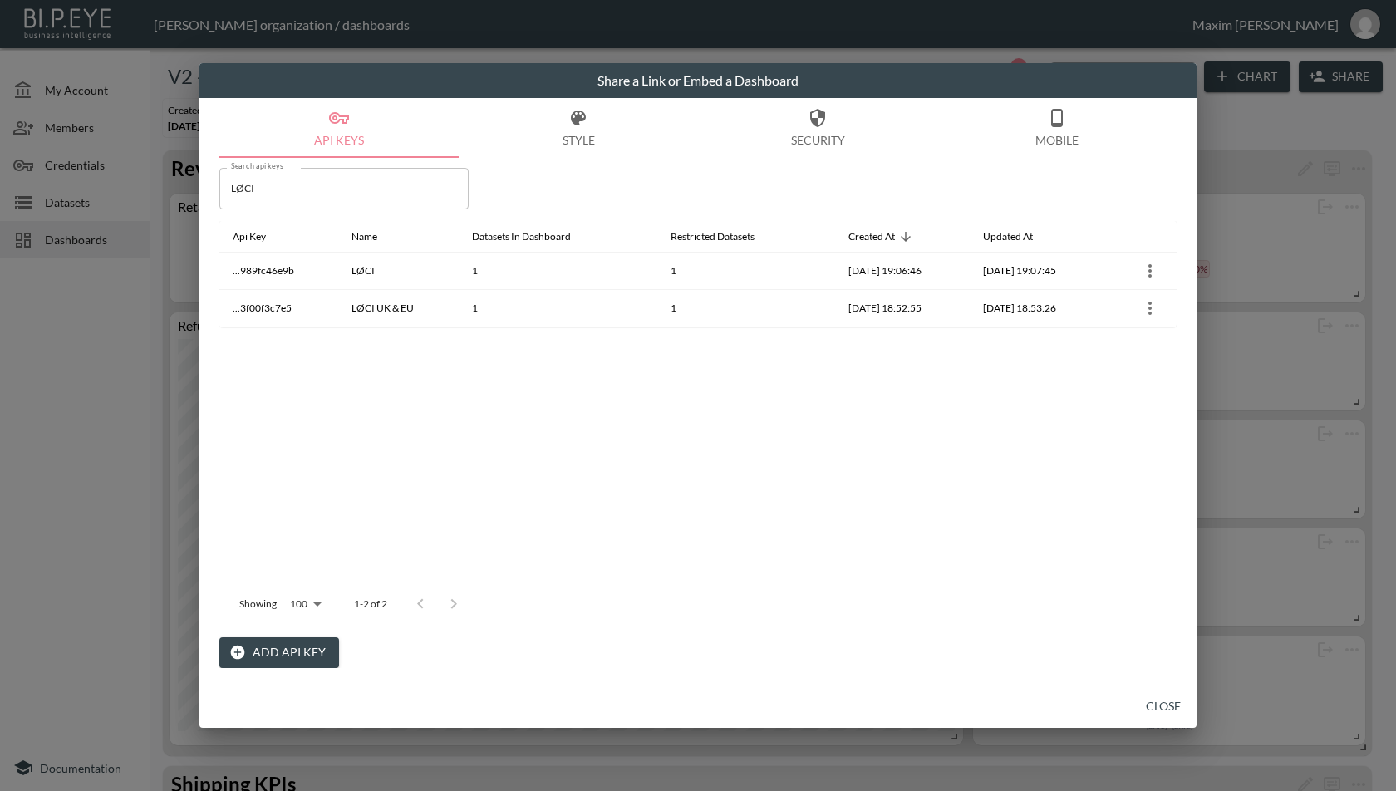
click at [1125, 619] on div "Showing 100 100 1-2 of 2" at bounding box center [697, 604] width 957 height 43
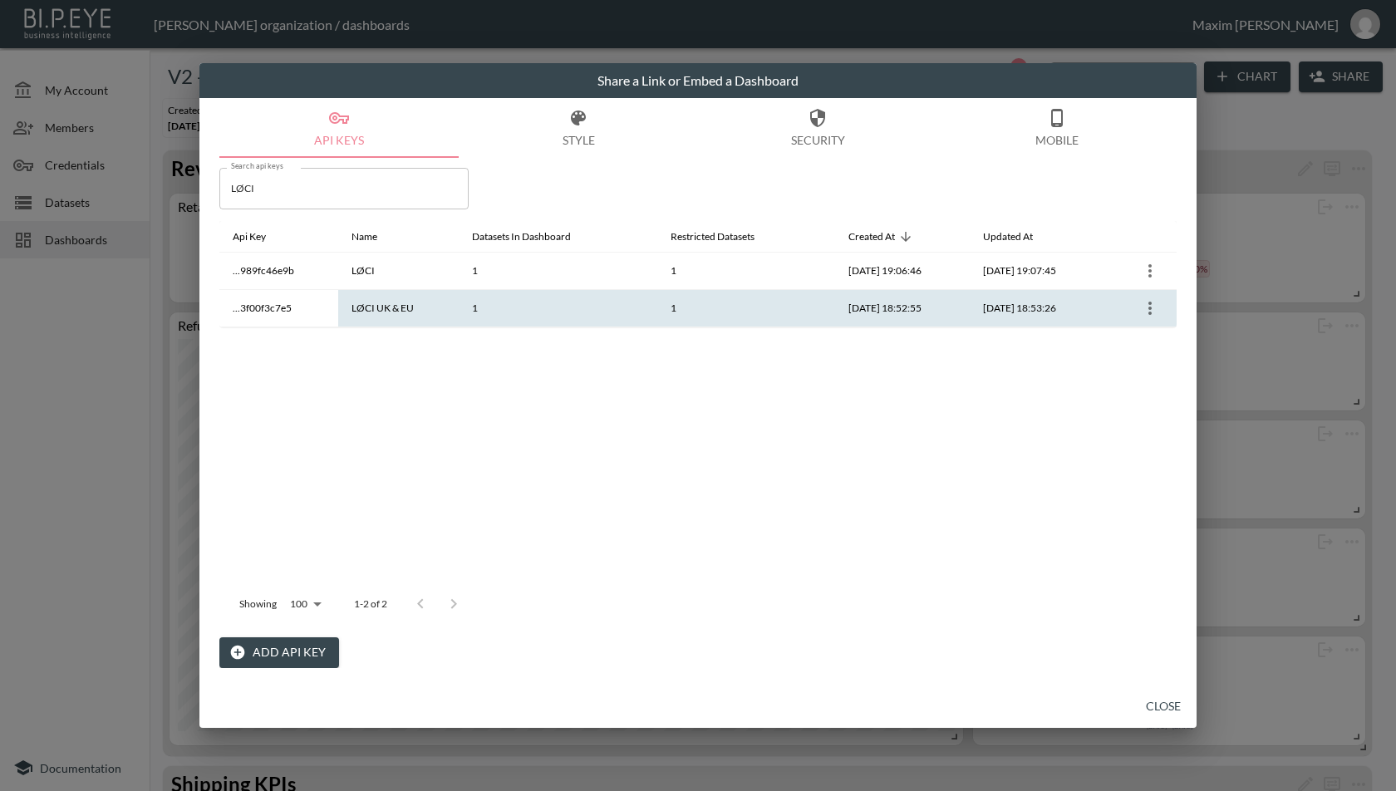
click at [1157, 307] on icon "more" at bounding box center [1150, 308] width 20 height 20
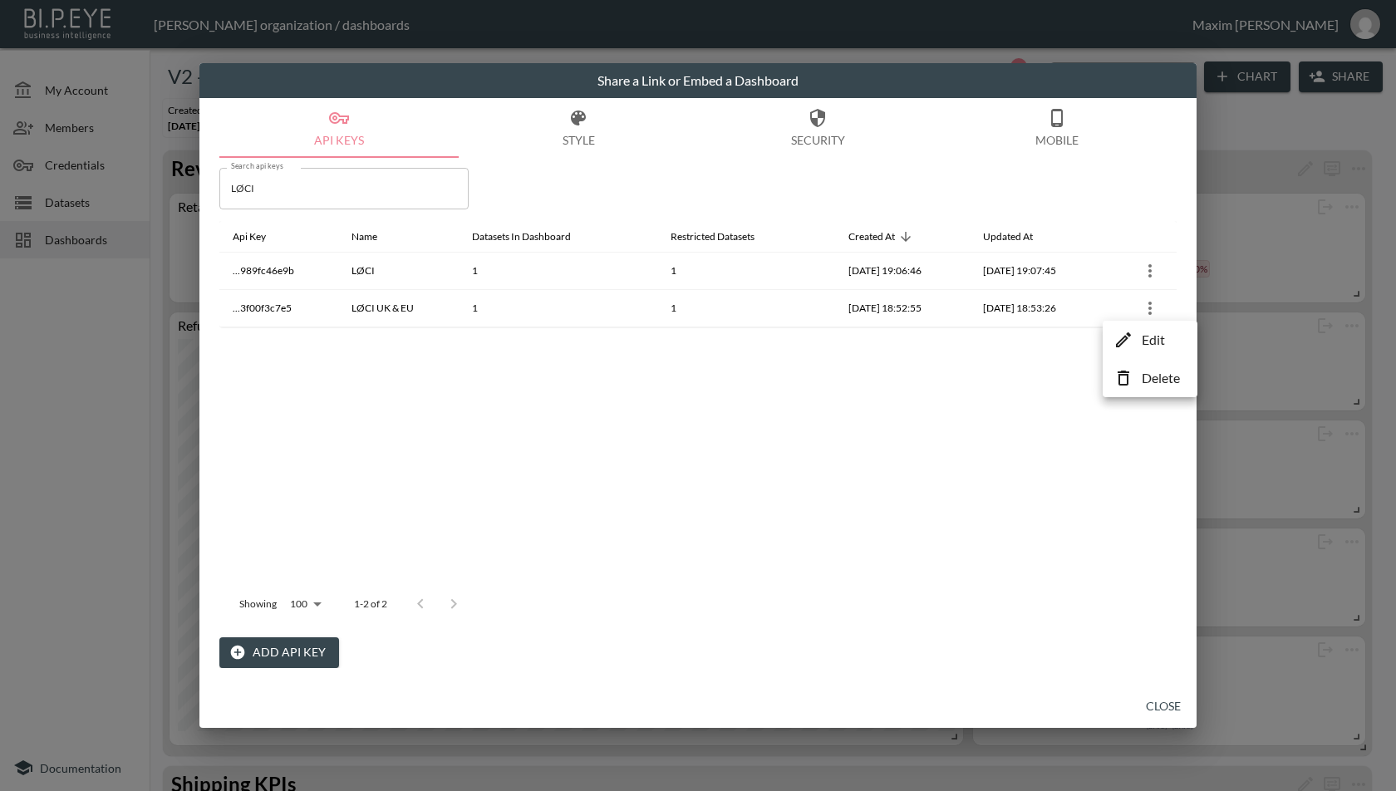
click at [1144, 330] on p "Edit" at bounding box center [1153, 340] width 23 height 20
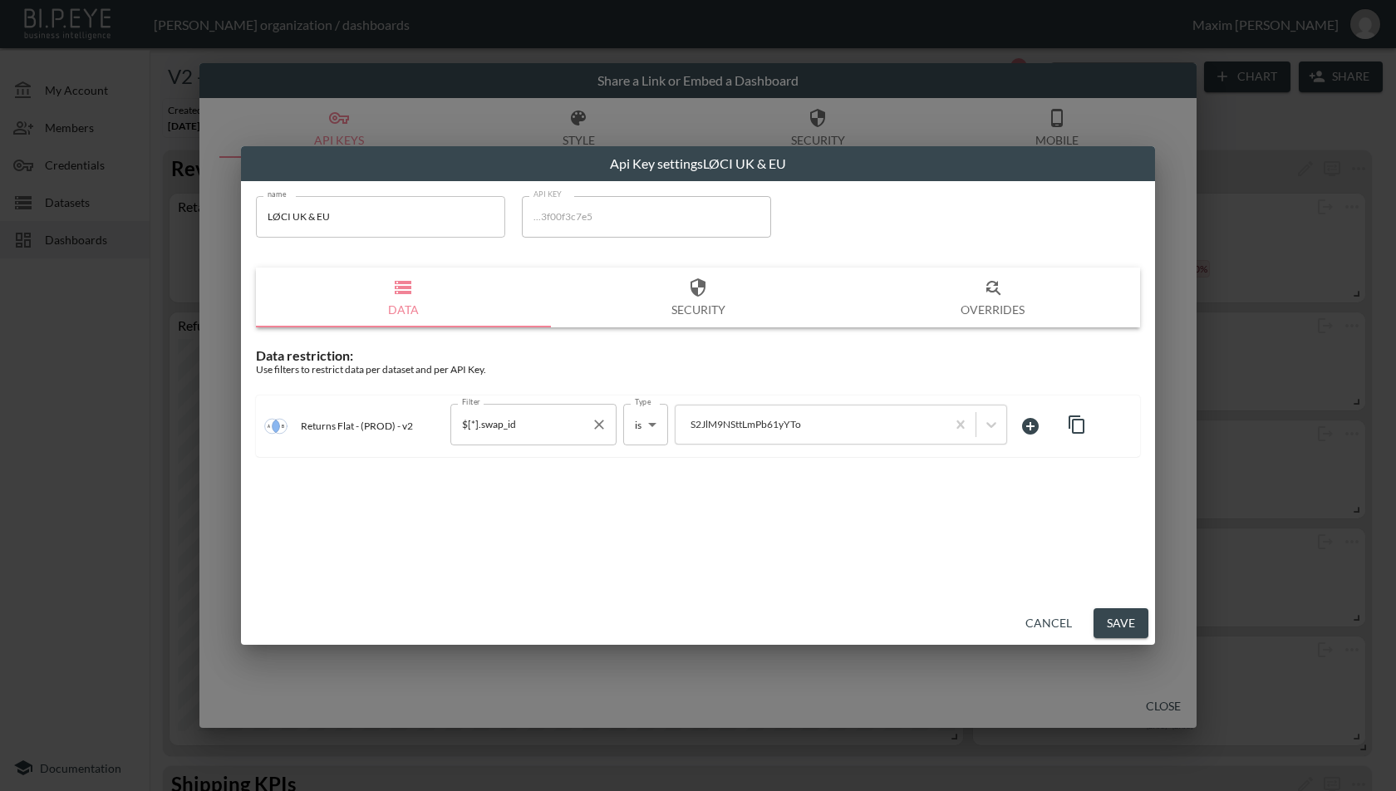
click at [578, 425] on input "$[*].swap_id" at bounding box center [521, 424] width 126 height 27
click at [692, 287] on icon "button" at bounding box center [698, 288] width 20 height 20
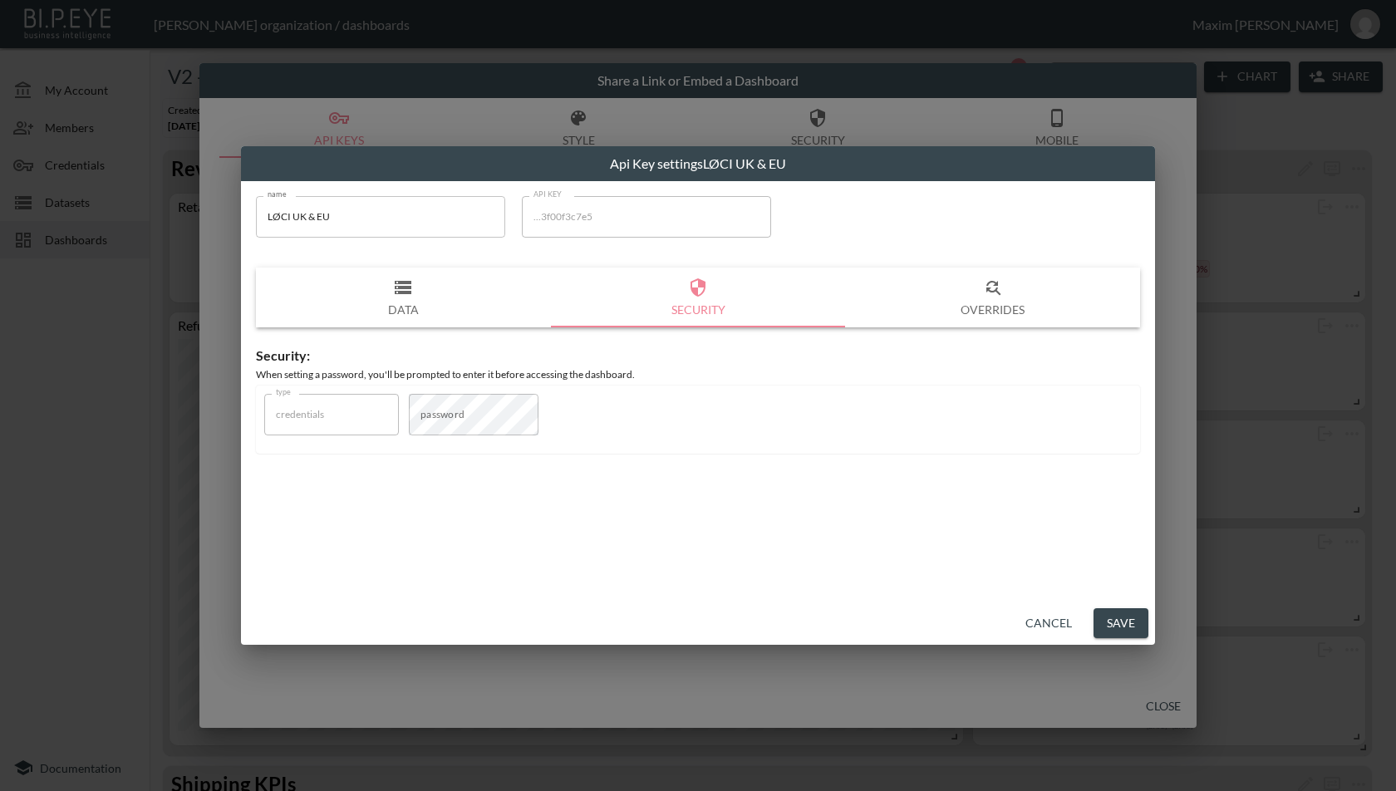
click at [1005, 308] on button "Overrides" at bounding box center [992, 298] width 295 height 60
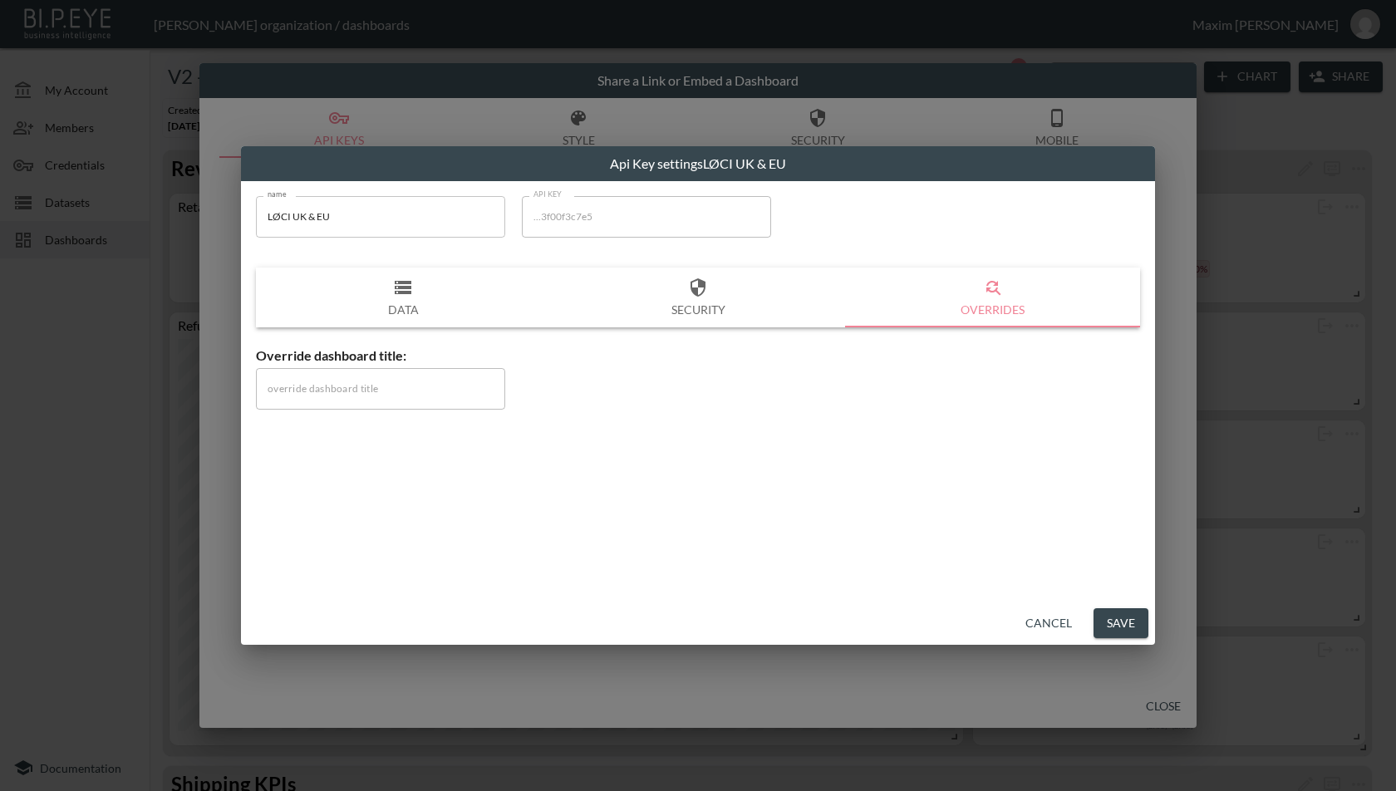
click at [385, 334] on div "name LØCI UK & EU name API KEY ...3f00f3c7e5 API KEY Data Security Overrides Ov…" at bounding box center [698, 308] width 904 height 244
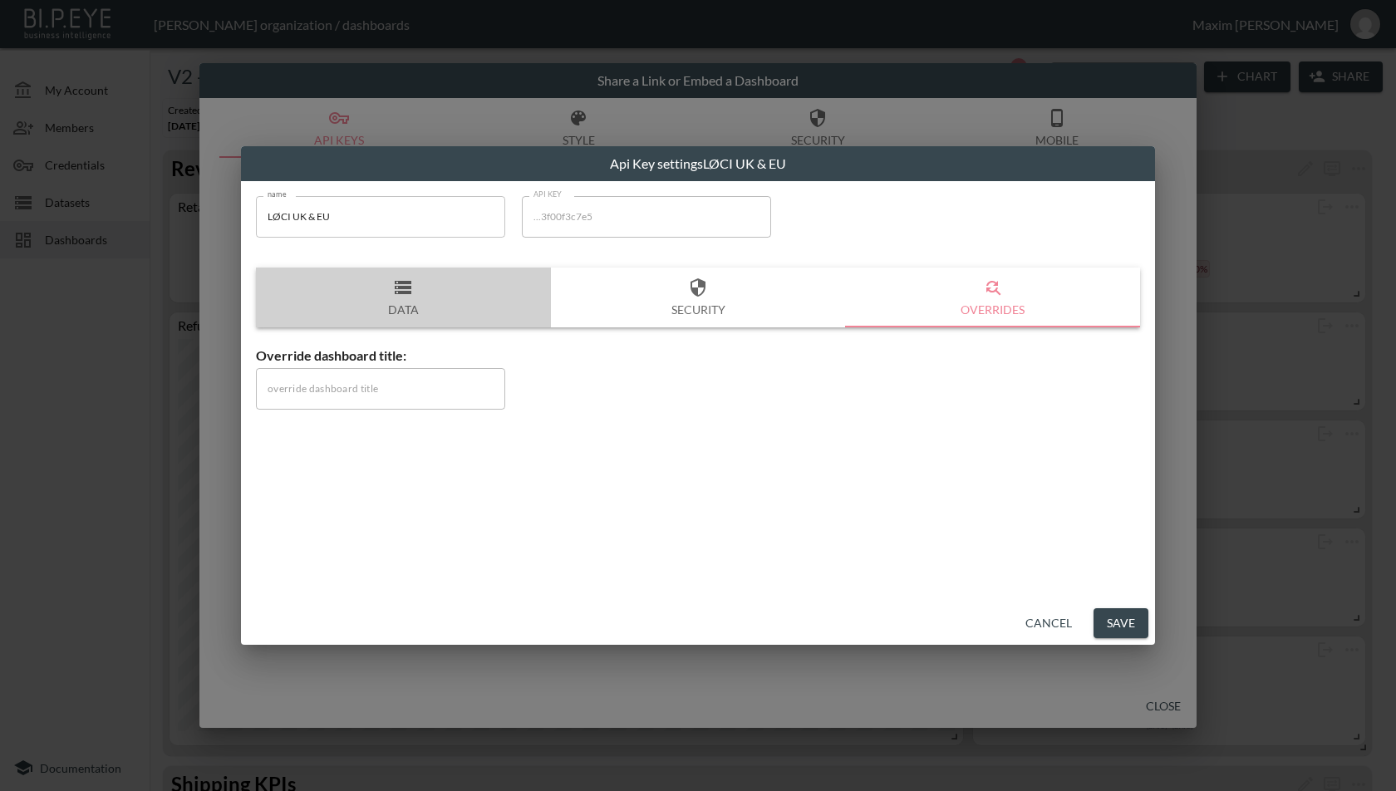
click at [401, 308] on button "Data" at bounding box center [403, 298] width 295 height 60
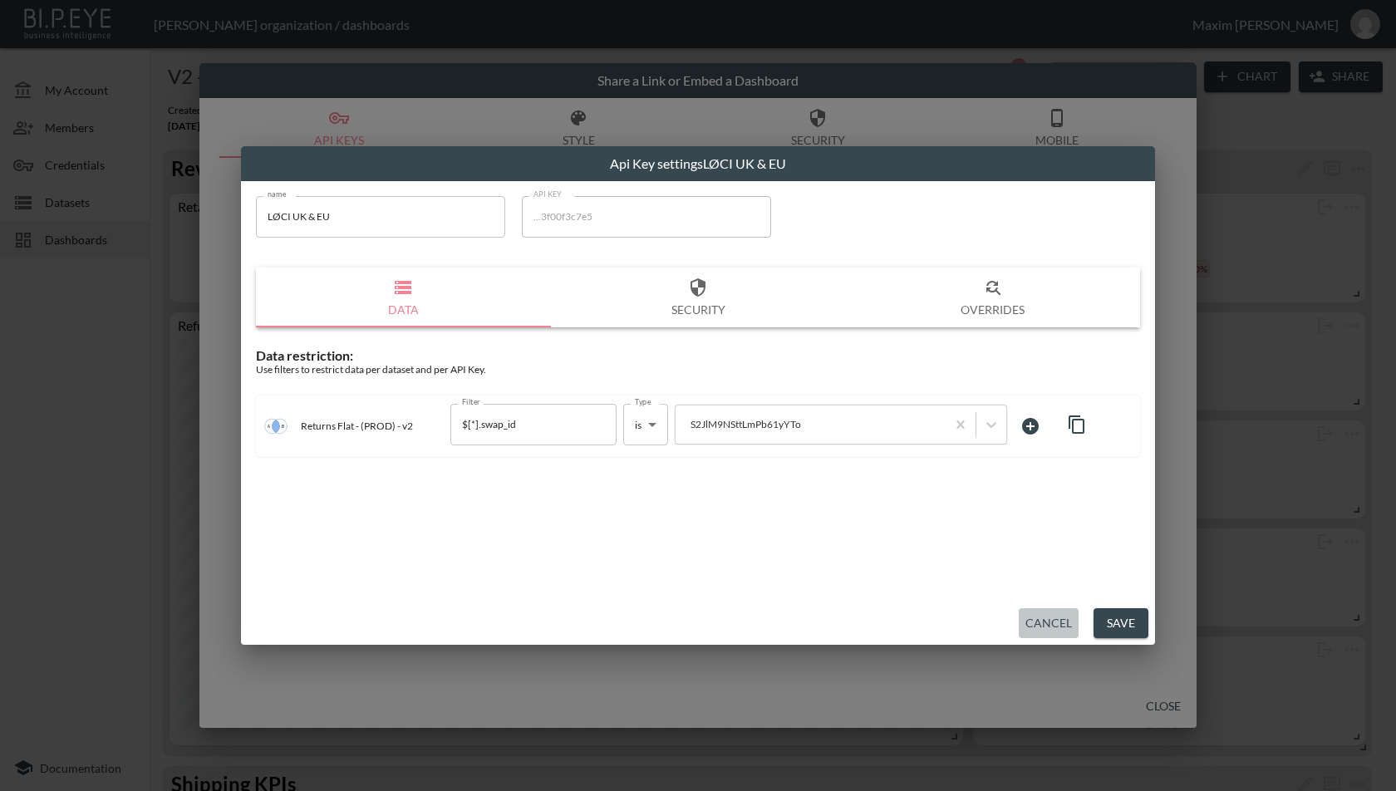
click at [1045, 609] on button "Cancel" at bounding box center [1049, 623] width 60 height 31
